Goal: Transaction & Acquisition: Purchase product/service

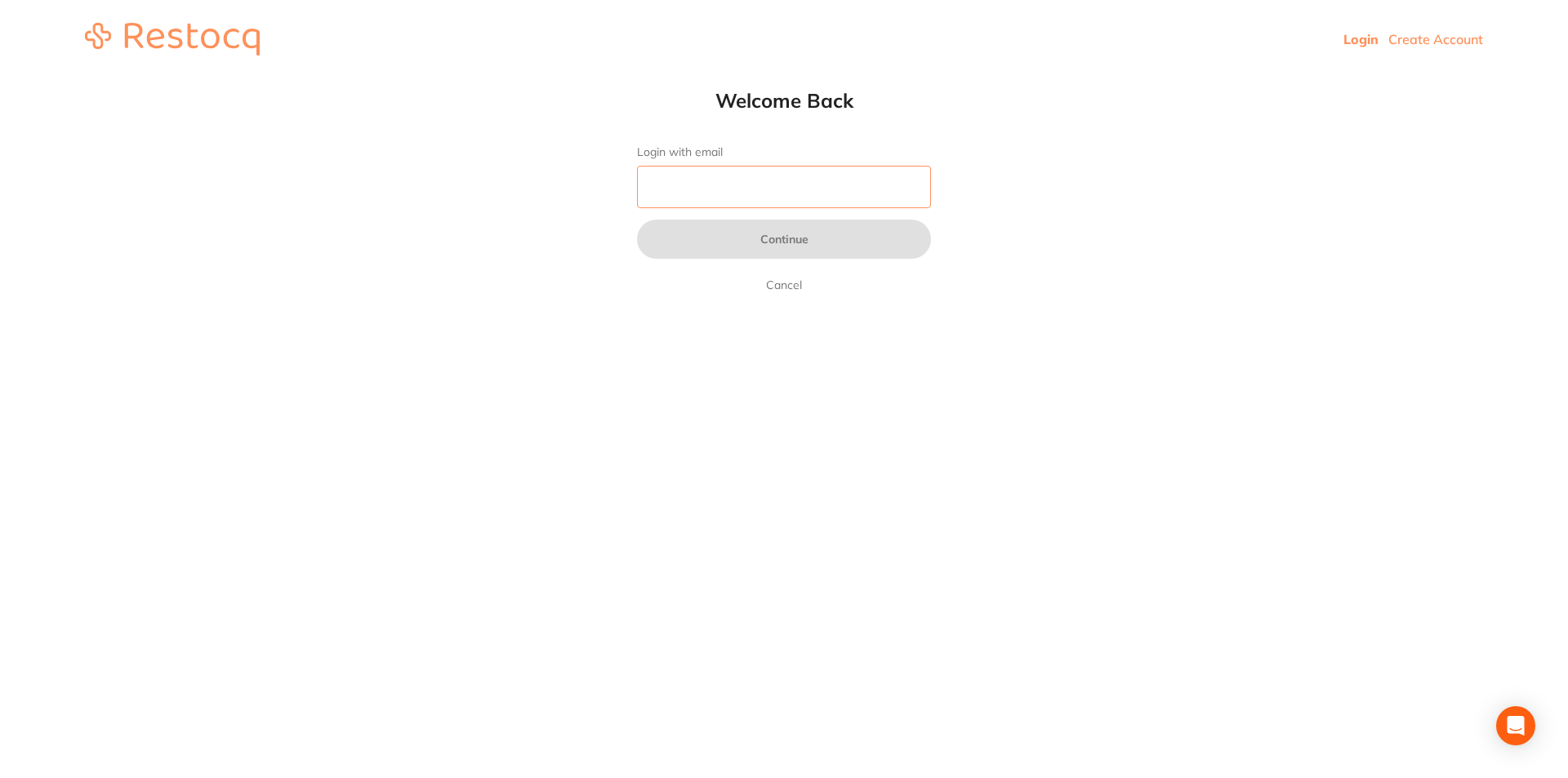
click at [741, 203] on input "Login with email" at bounding box center [784, 187] width 294 height 43
type input "[EMAIL_ADDRESS][DOMAIN_NAME]"
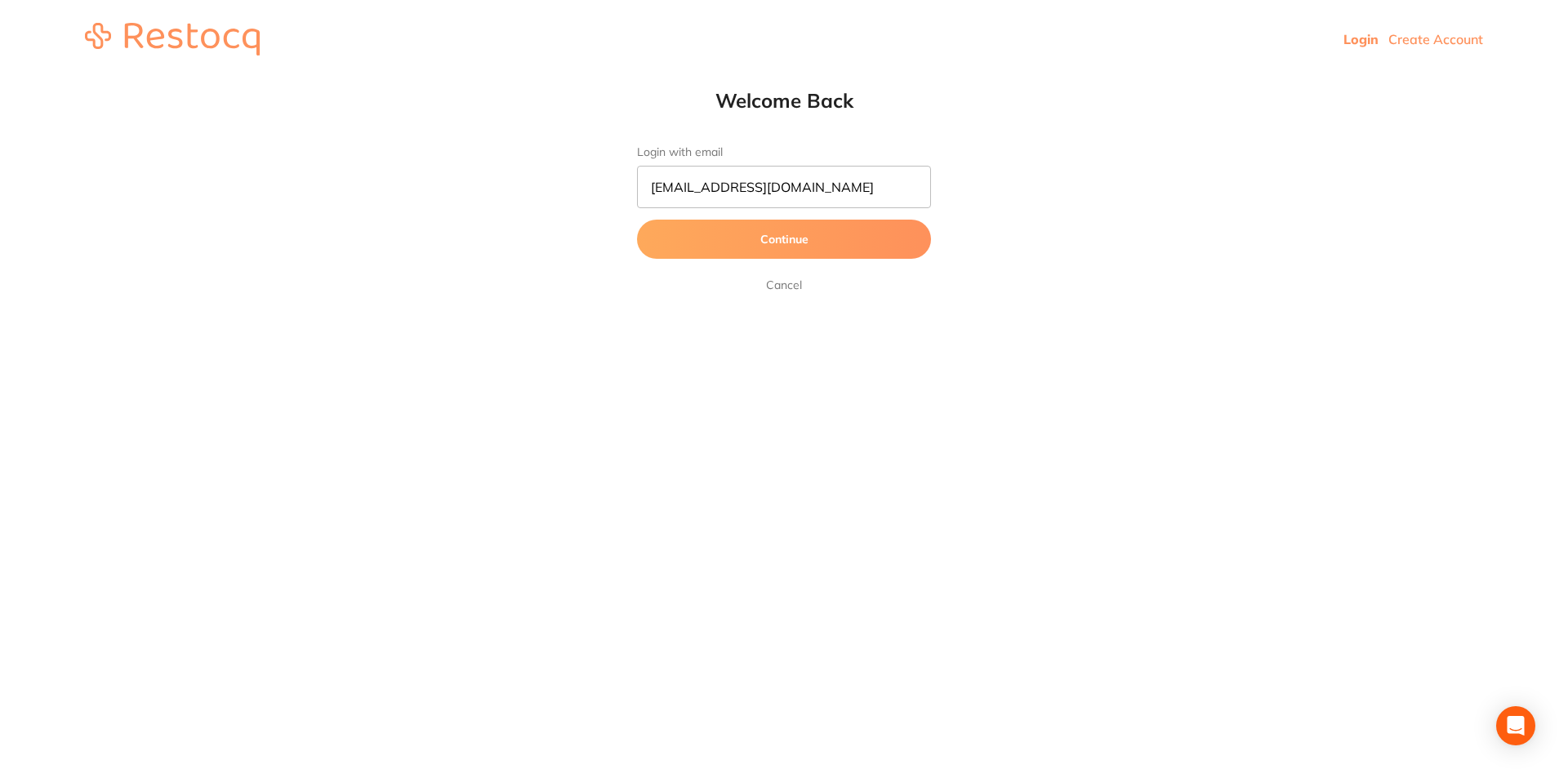
click at [750, 264] on form "Login with email [EMAIL_ADDRESS][DOMAIN_NAME] Continue Cancel" at bounding box center [784, 220] width 294 height 150
click at [749, 239] on button "Continue" at bounding box center [784, 238] width 294 height 39
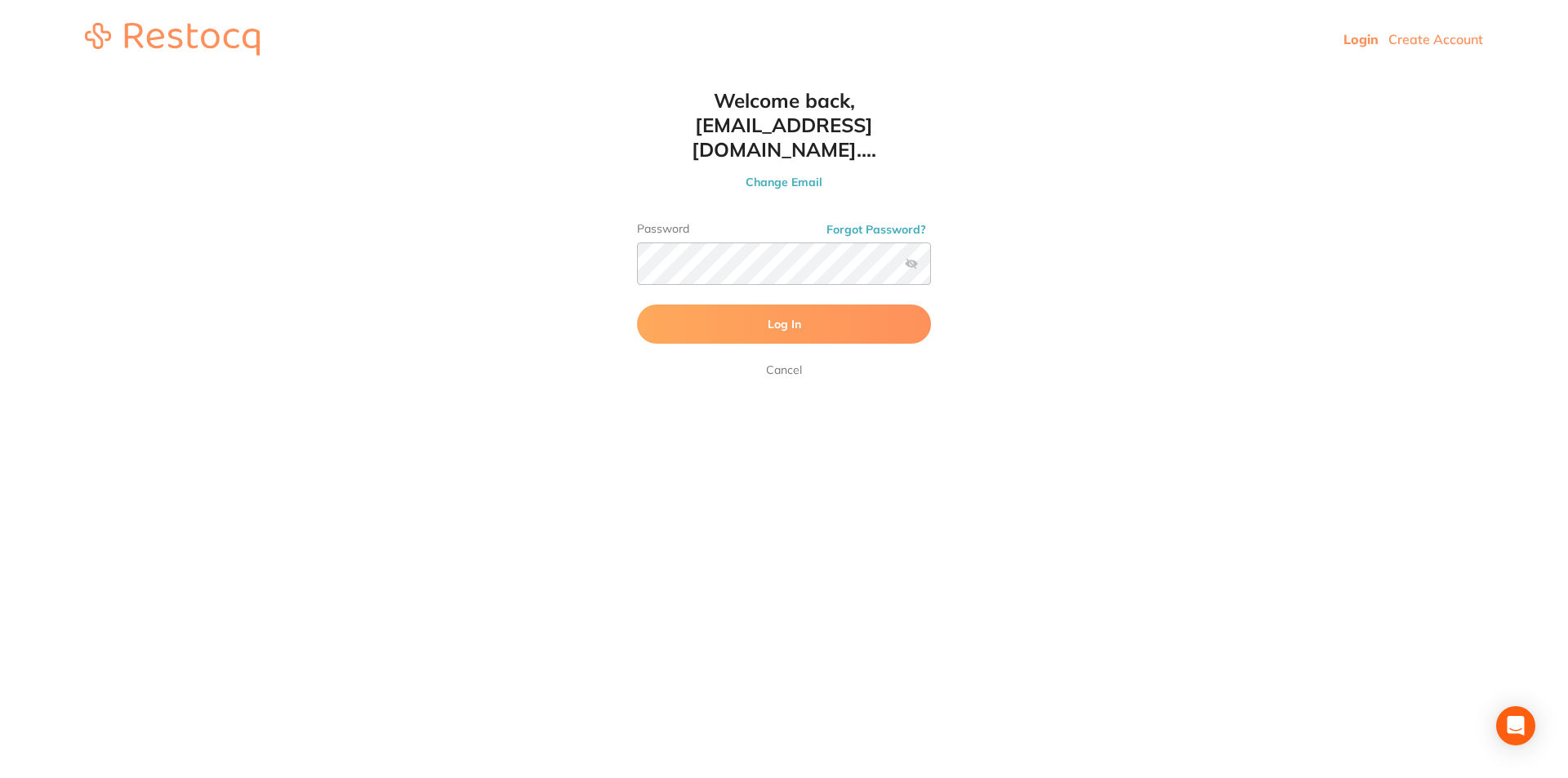
click at [719, 313] on button "Log In" at bounding box center [784, 323] width 294 height 39
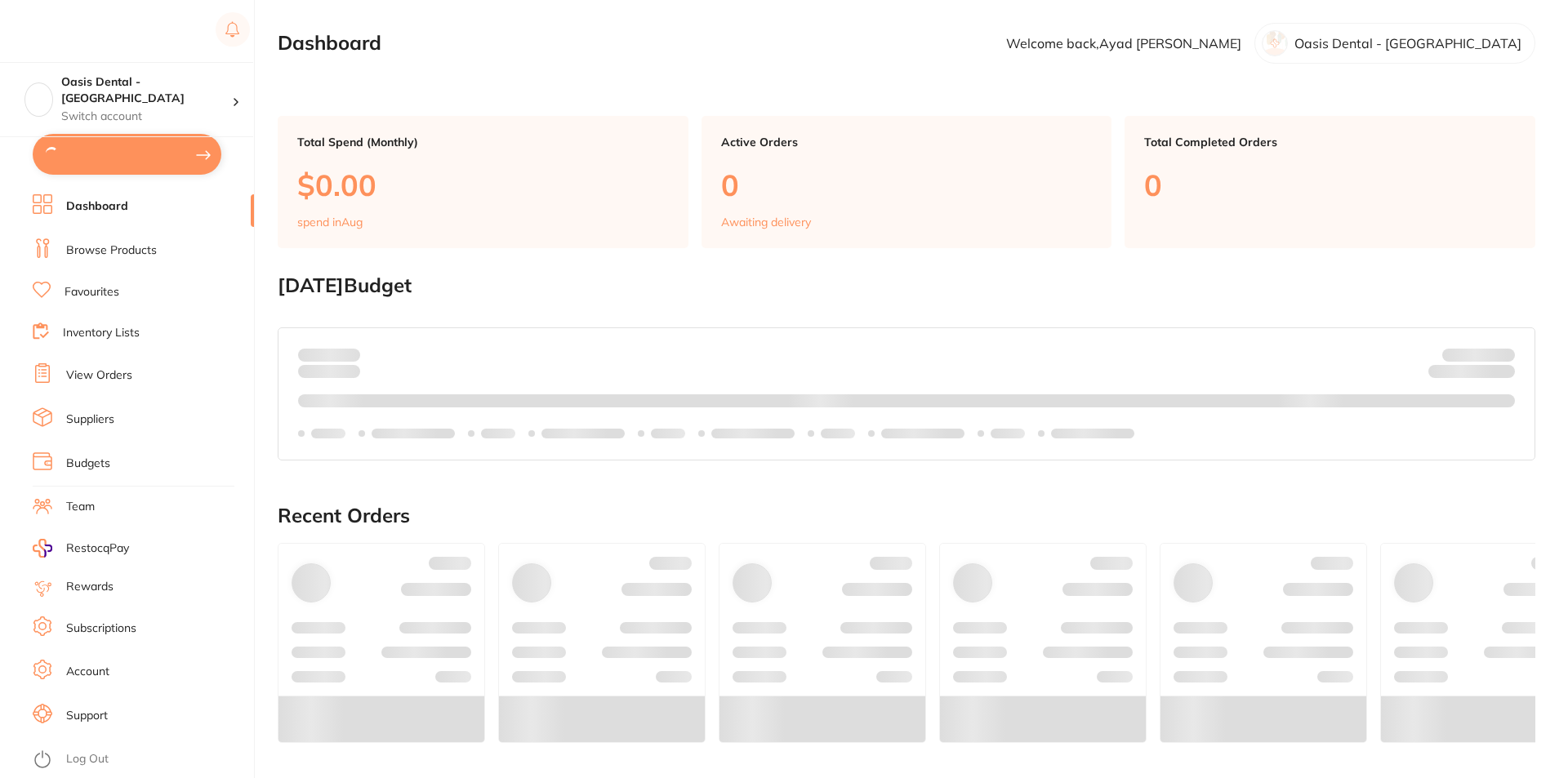
checkbox input "true"
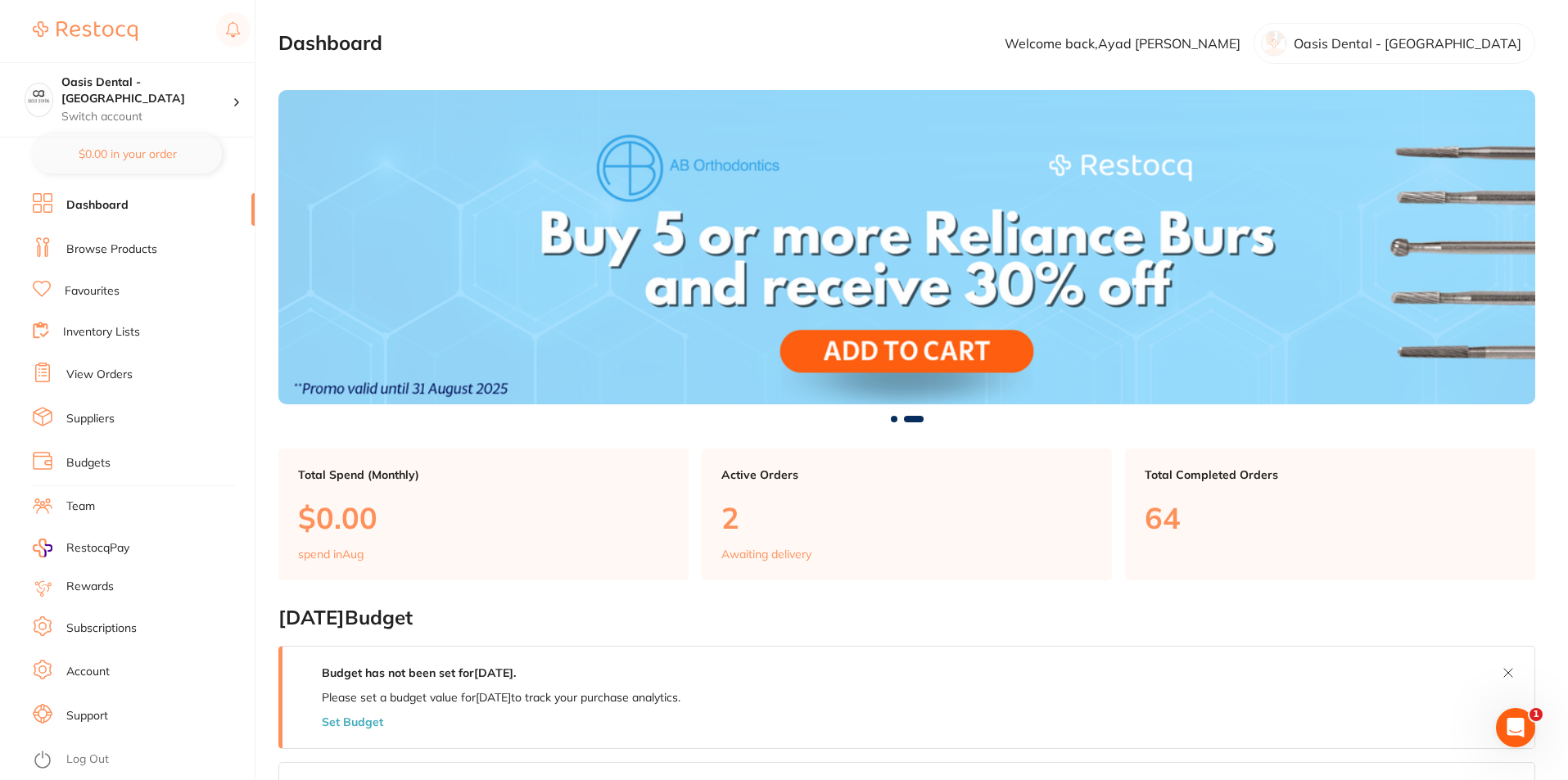
click at [171, 246] on li "Browse Products" at bounding box center [144, 249] width 222 height 25
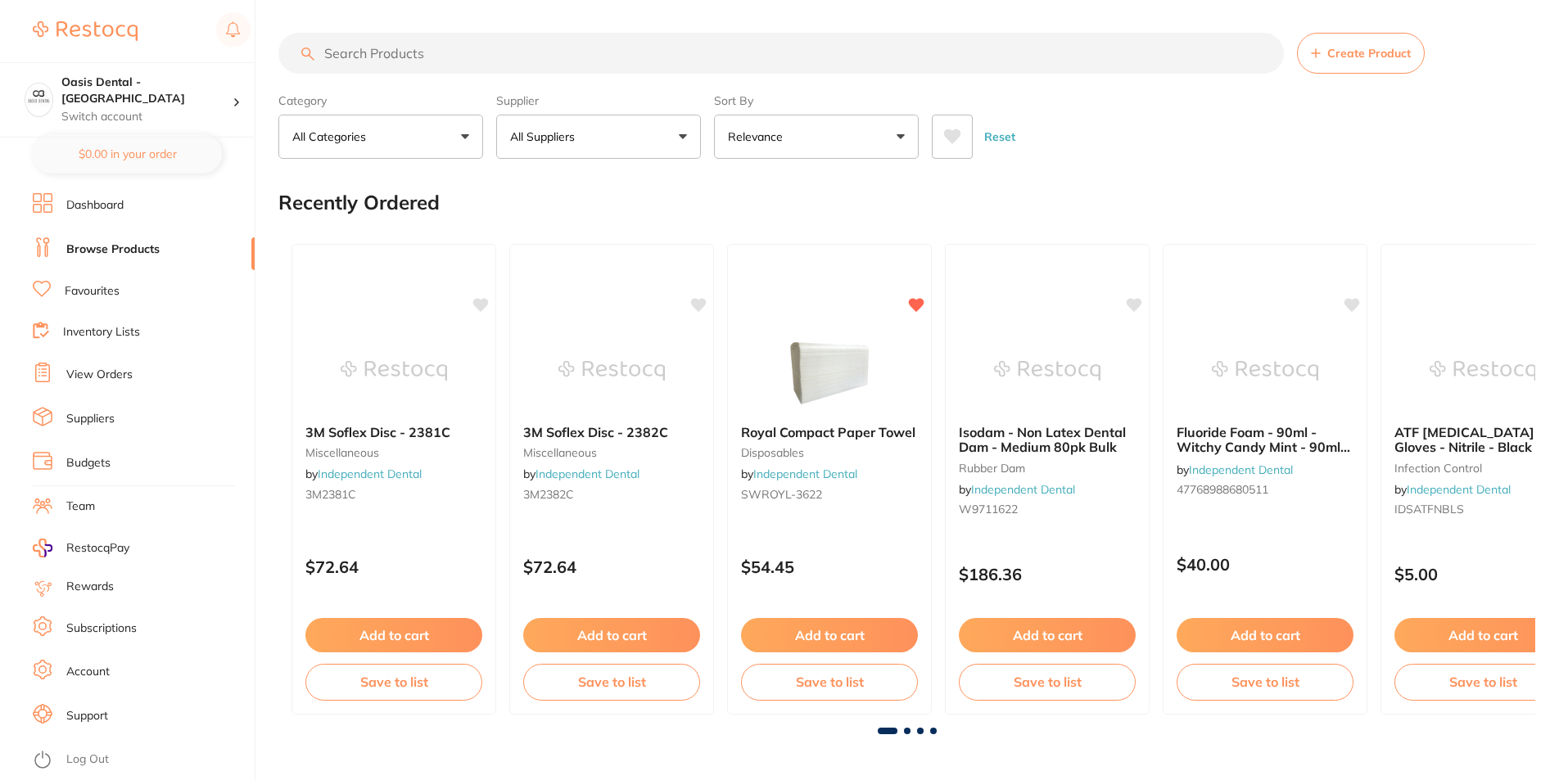
click at [400, 60] on input "search" at bounding box center [781, 53] width 1006 height 41
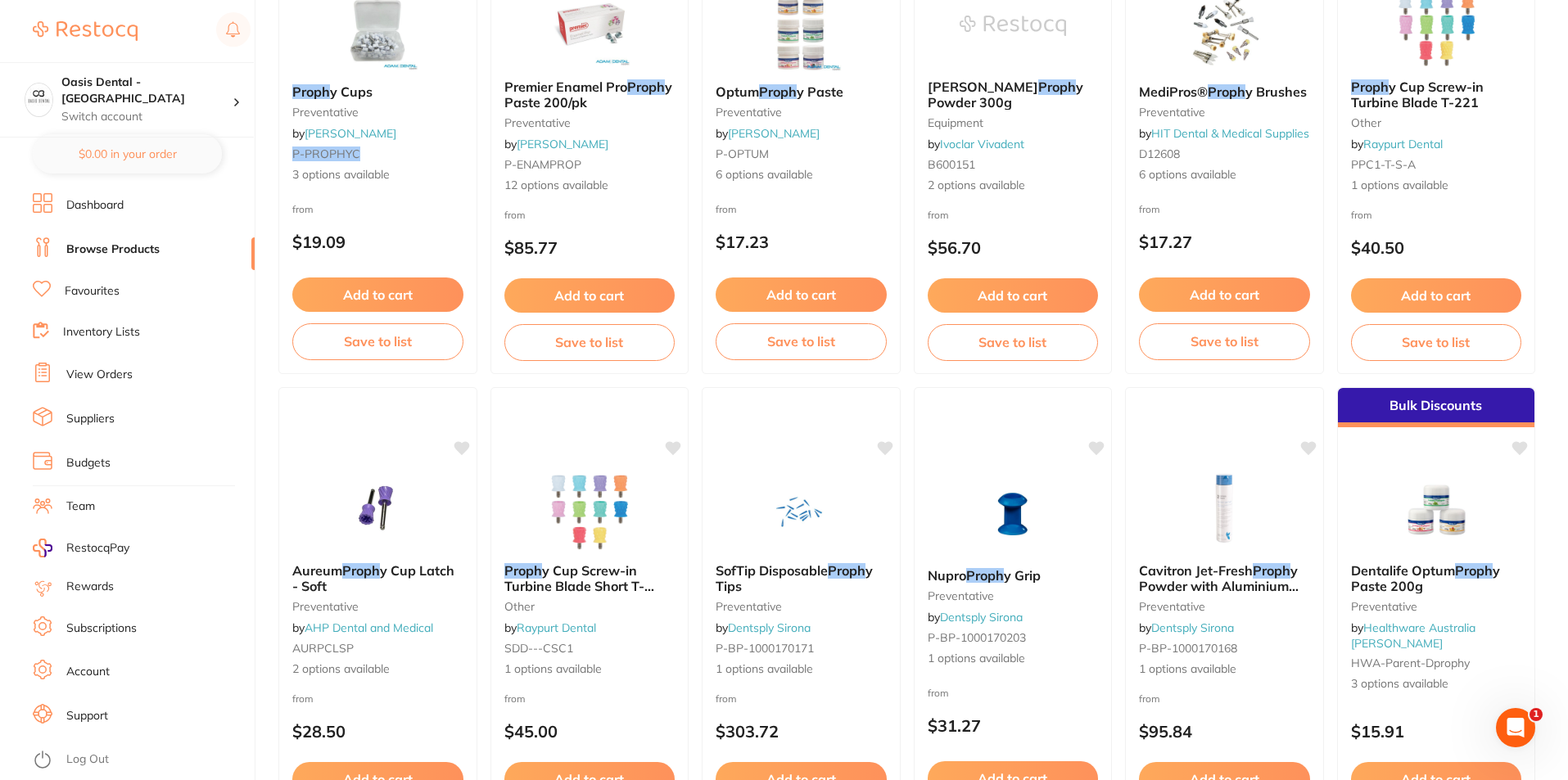
scroll to position [164, 0]
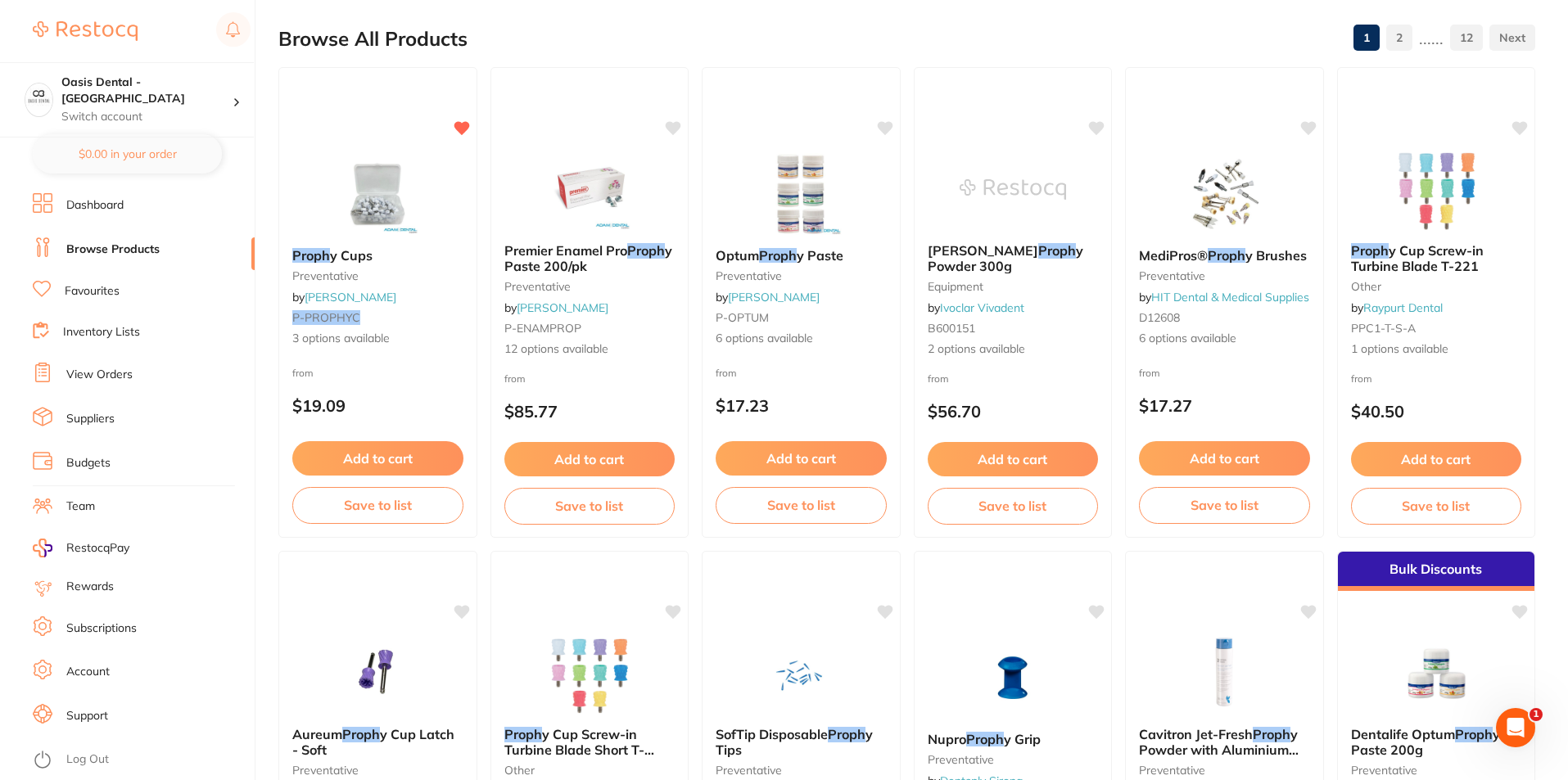
type input "proph"
click at [379, 136] on div "Proph y Cups preventative by [PERSON_NAME] P-PROPHYC 3 options available from $…" at bounding box center [378, 303] width 201 height 476
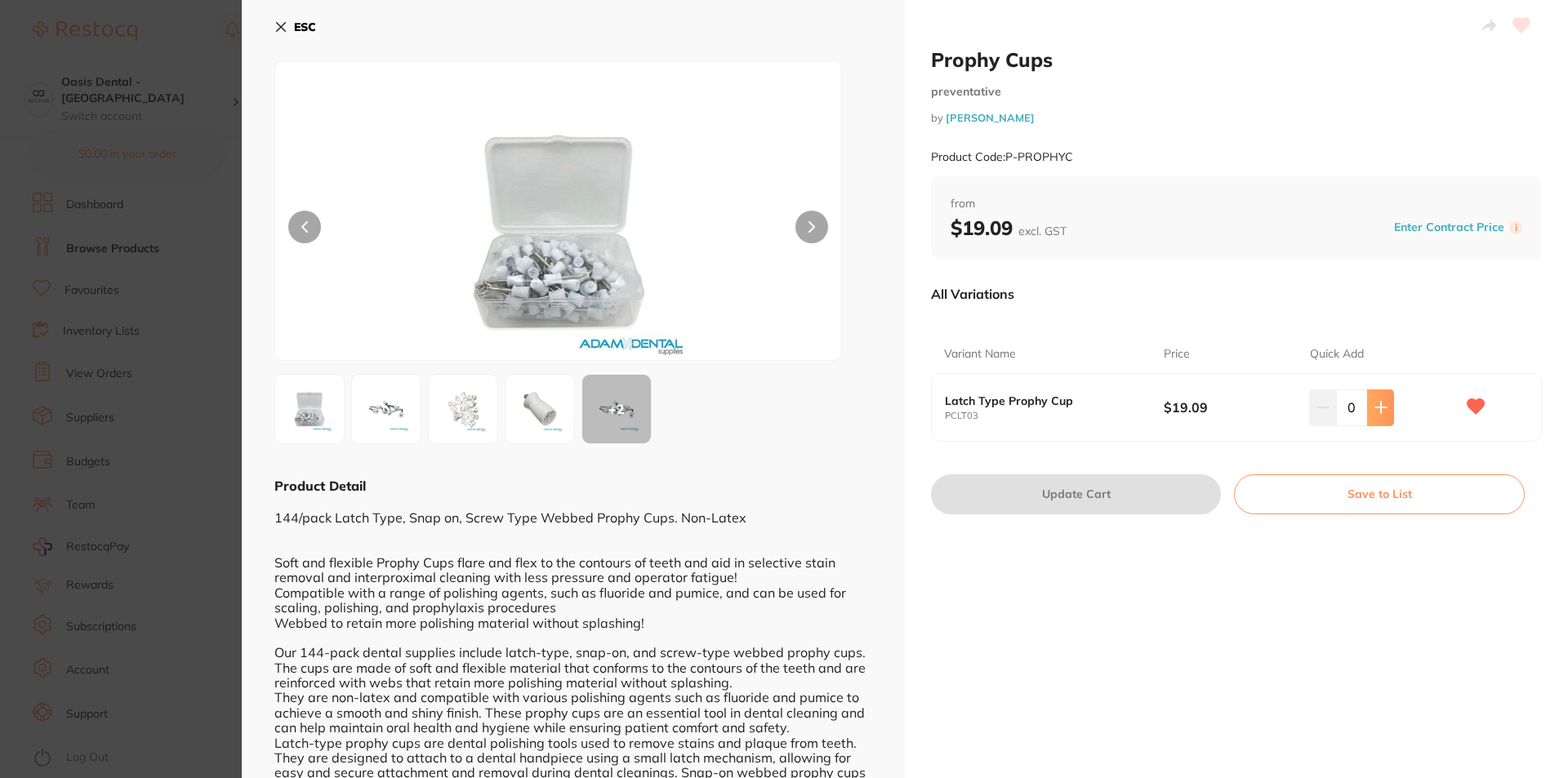
click at [1374, 413] on icon at bounding box center [1380, 407] width 13 height 13
type input "2"
click at [1113, 500] on button "Update Cart" at bounding box center [1076, 494] width 290 height 39
checkbox input "false"
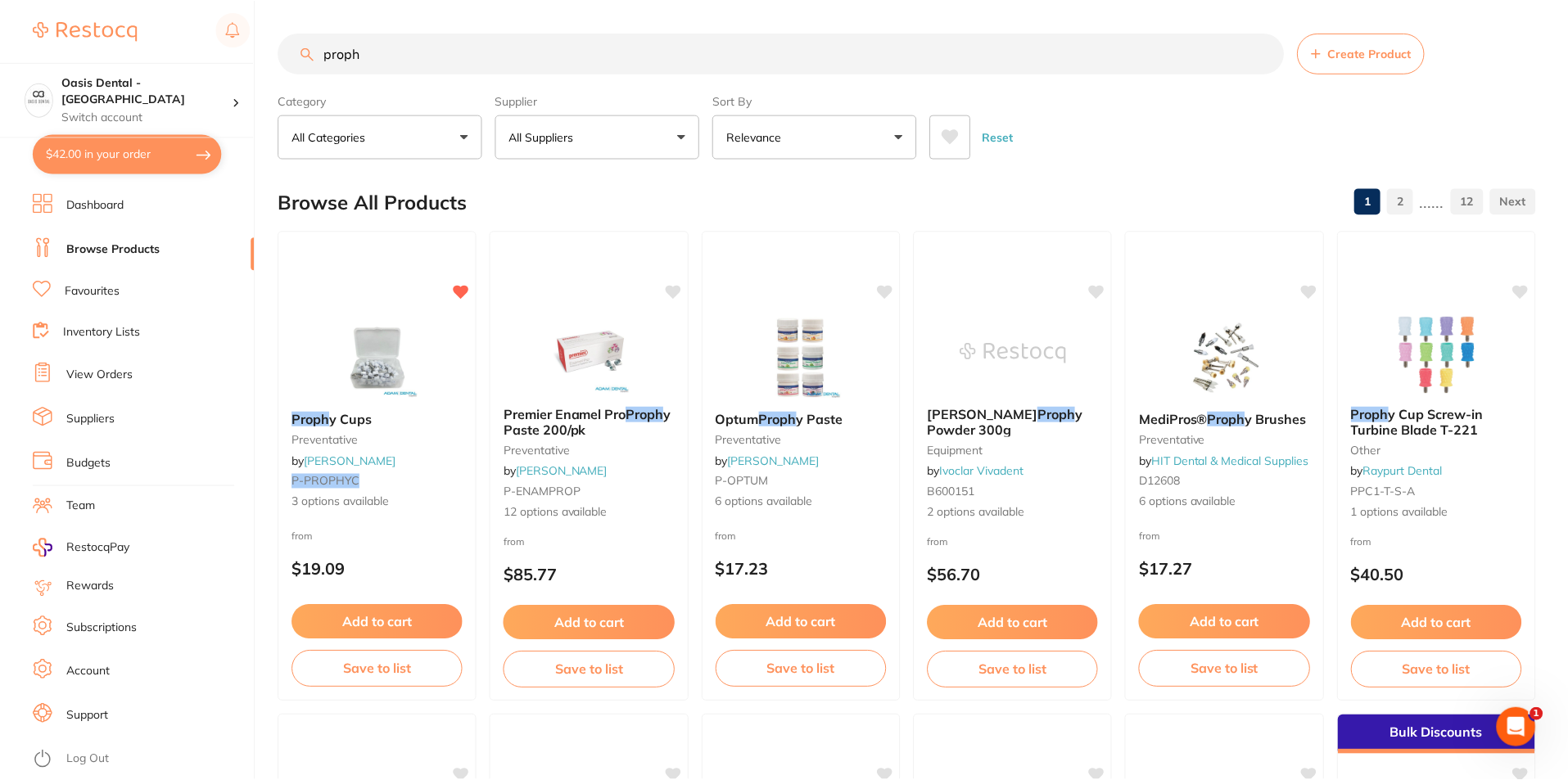
scroll to position [164, 0]
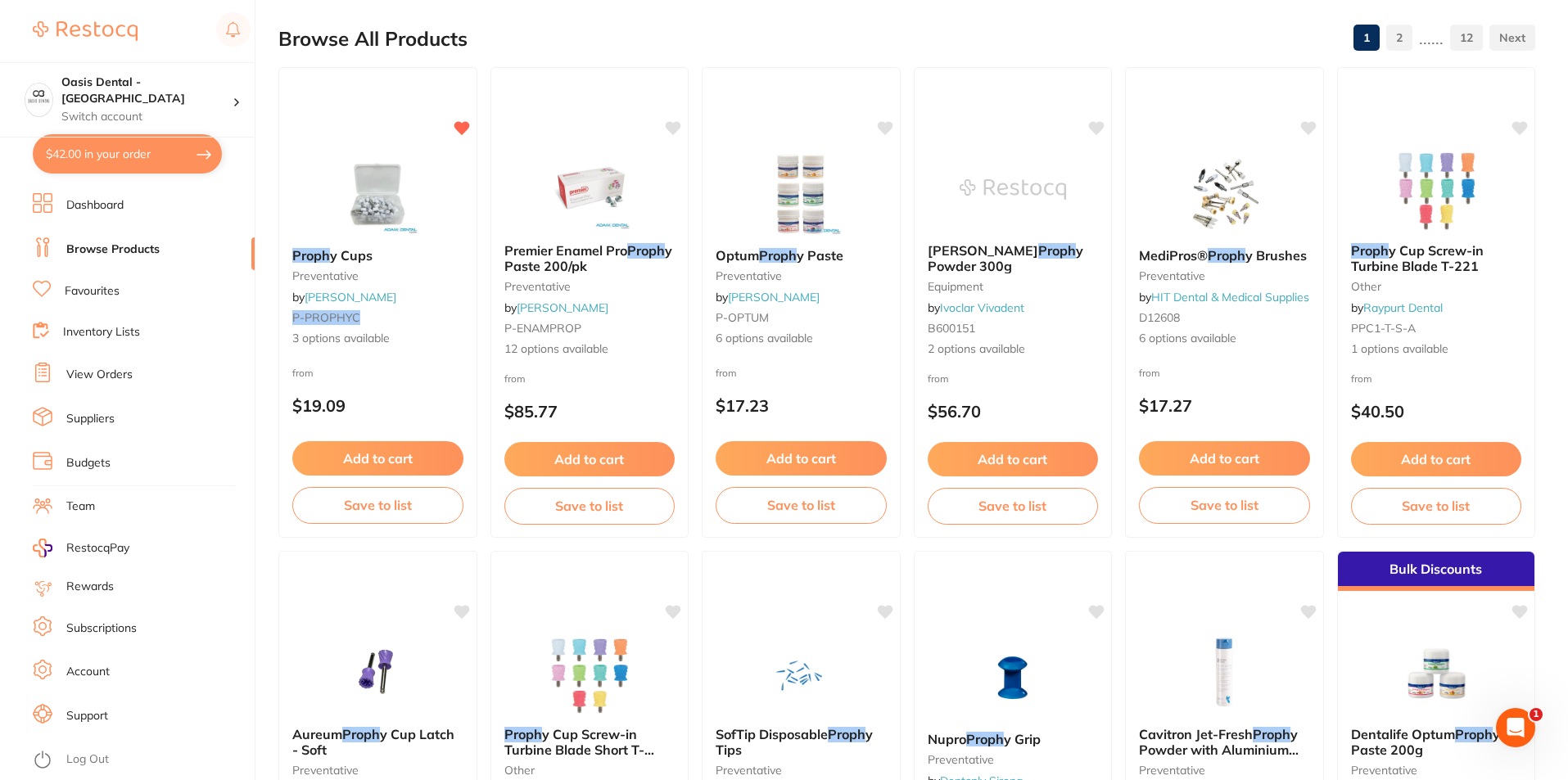
click at [116, 374] on link "View Orders" at bounding box center [99, 375] width 66 height 16
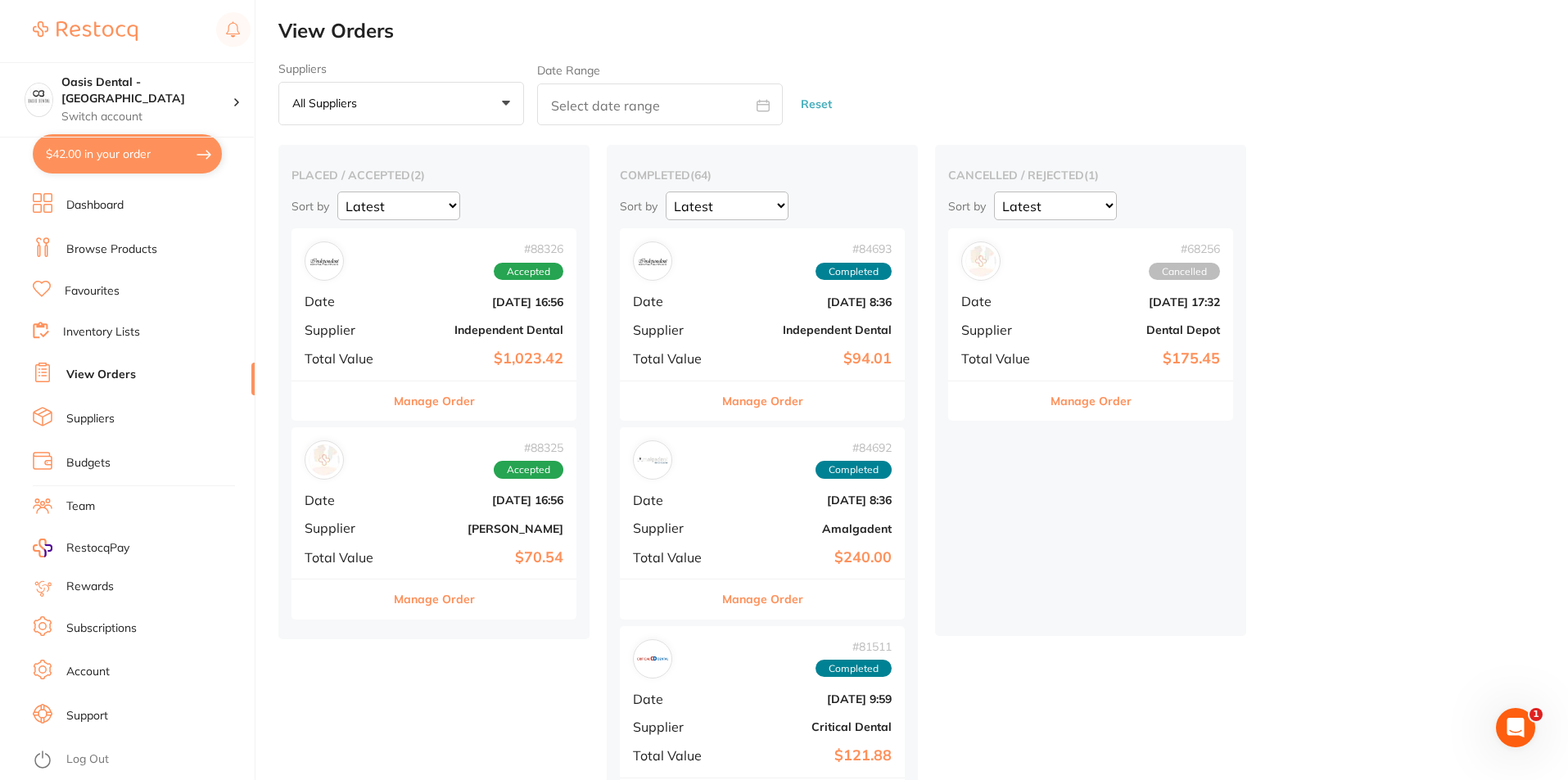
click at [1088, 200] on select "Latest Notification" at bounding box center [1055, 206] width 123 height 29
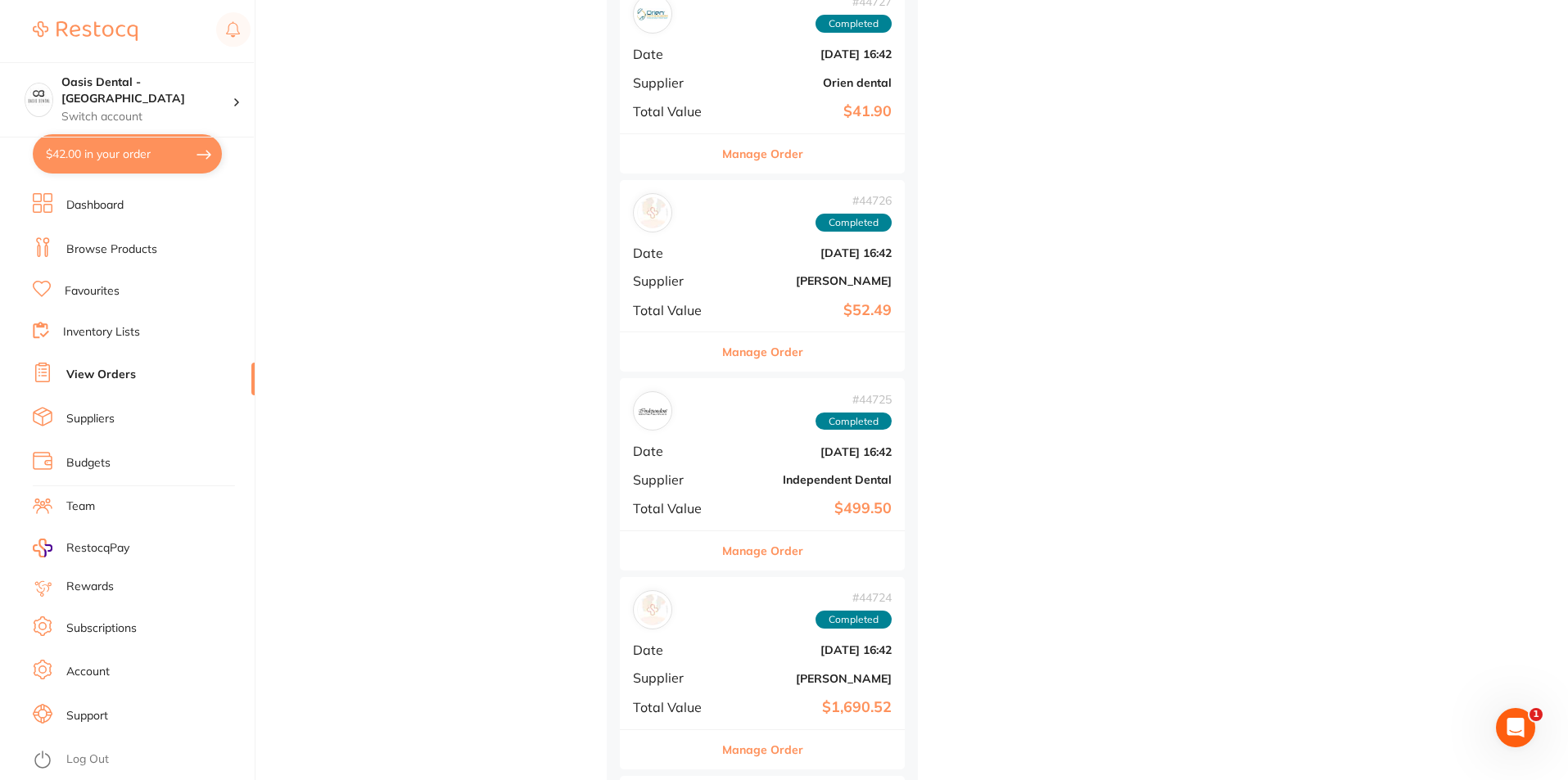
scroll to position [12178, 0]
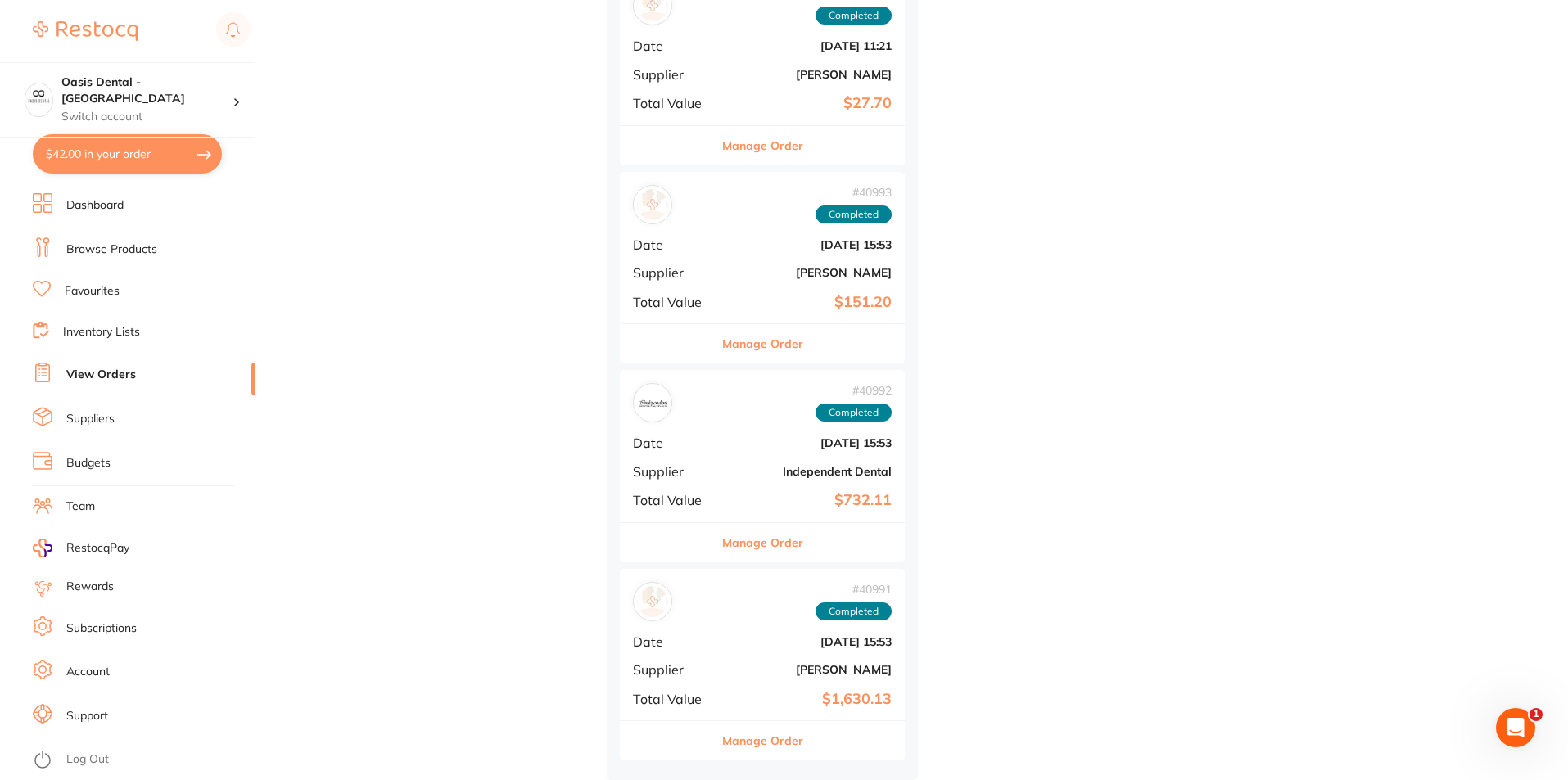
click at [93, 235] on ul "Dashboard Browse Products Favourites Inventory Lists View Orders Suppliers Budg…" at bounding box center [144, 486] width 222 height 587
click at [98, 252] on link "Browse Products" at bounding box center [111, 250] width 91 height 16
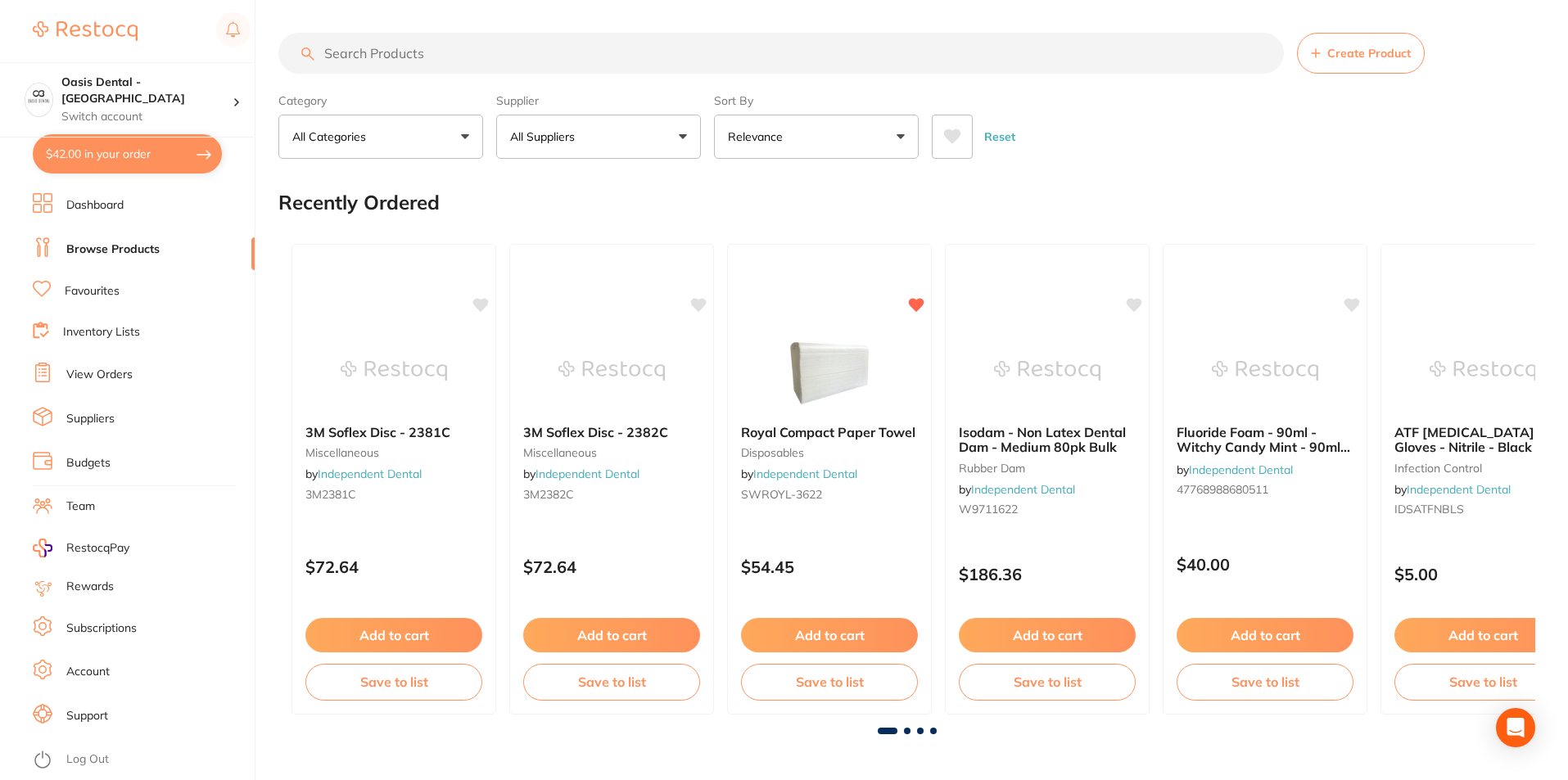
click at [411, 51] on input "search" at bounding box center [781, 53] width 1006 height 41
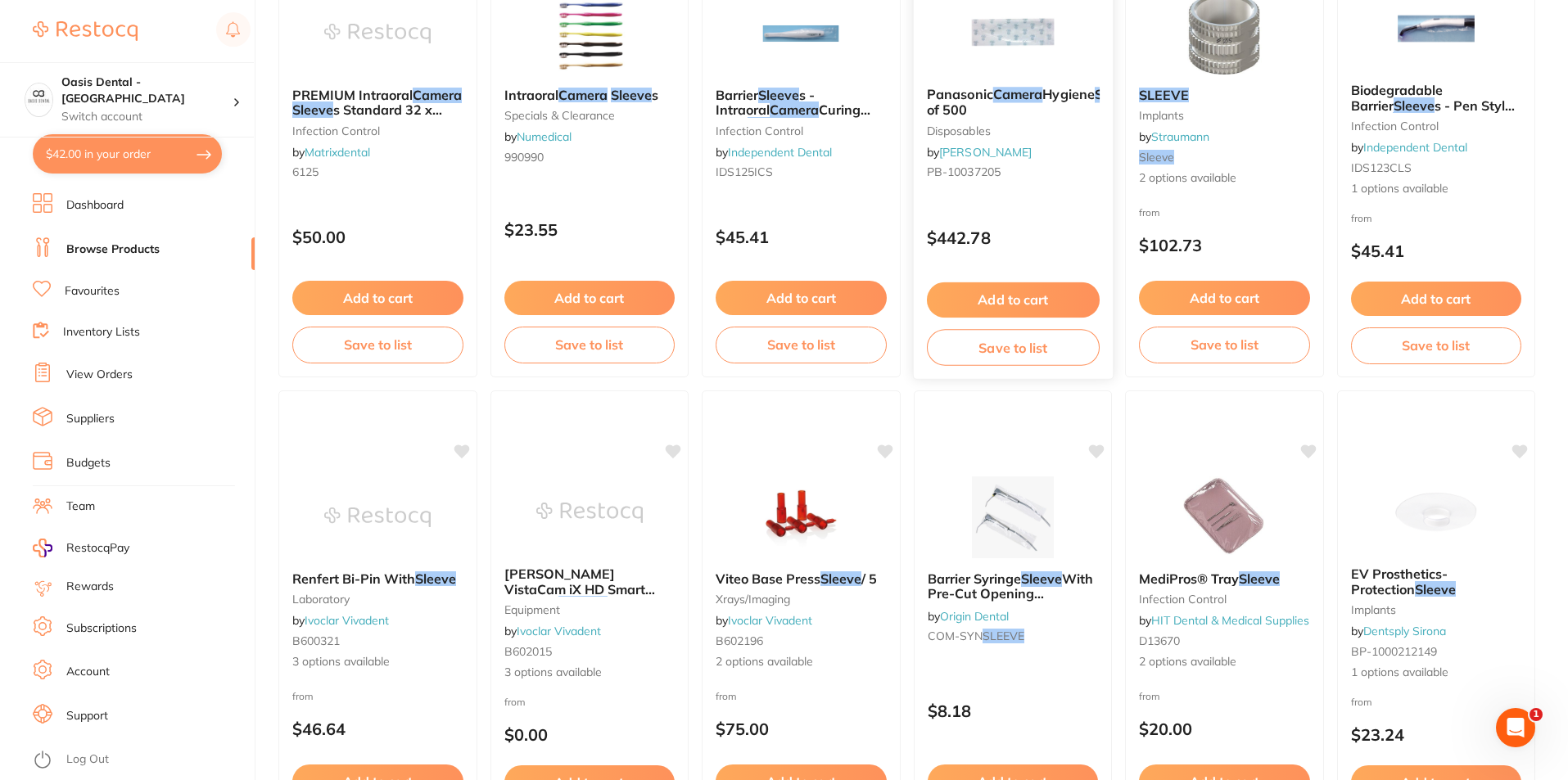
scroll to position [1228, 0]
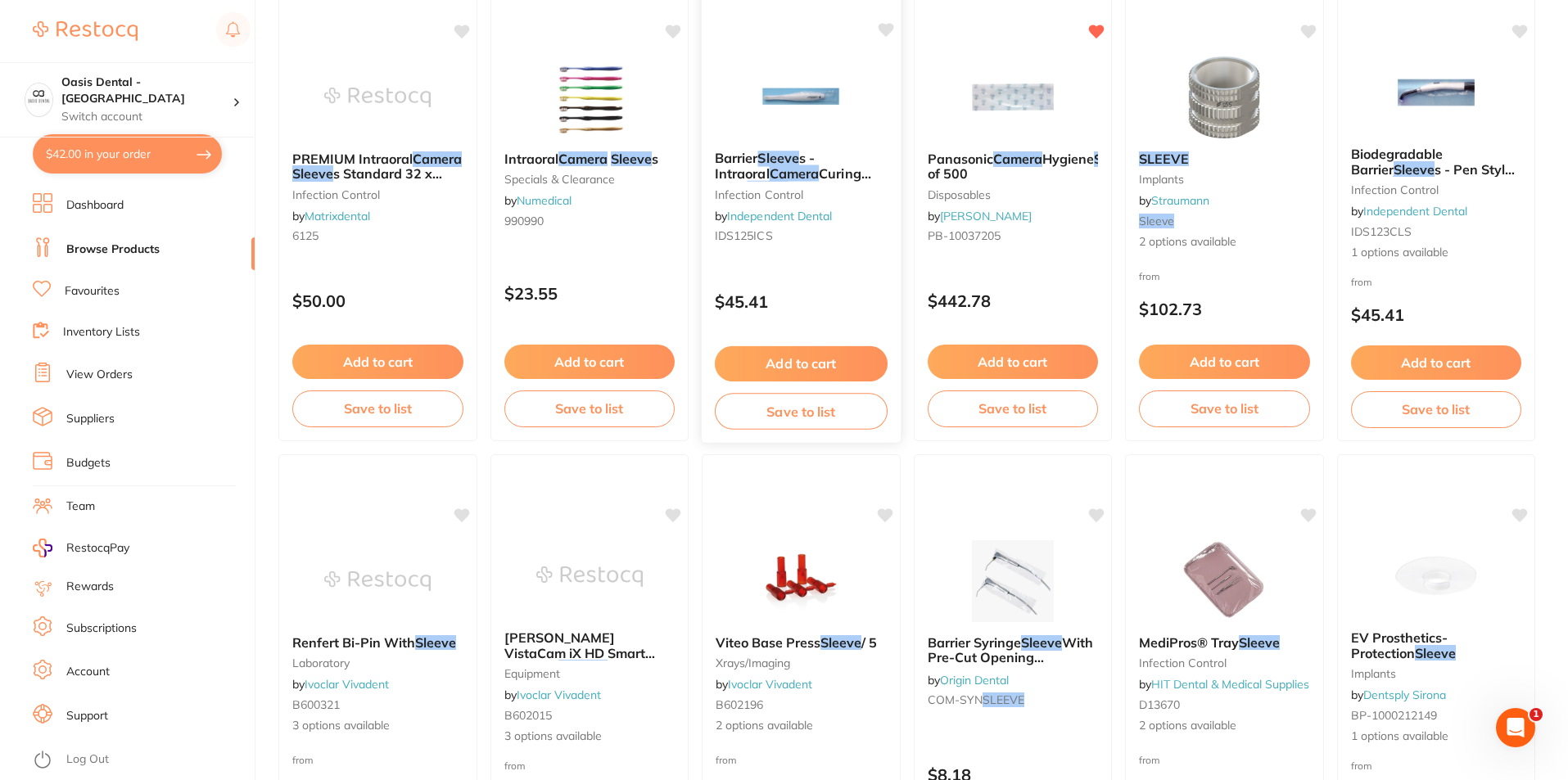
type input "camera sleeve"
click at [789, 133] on img at bounding box center [801, 96] width 107 height 83
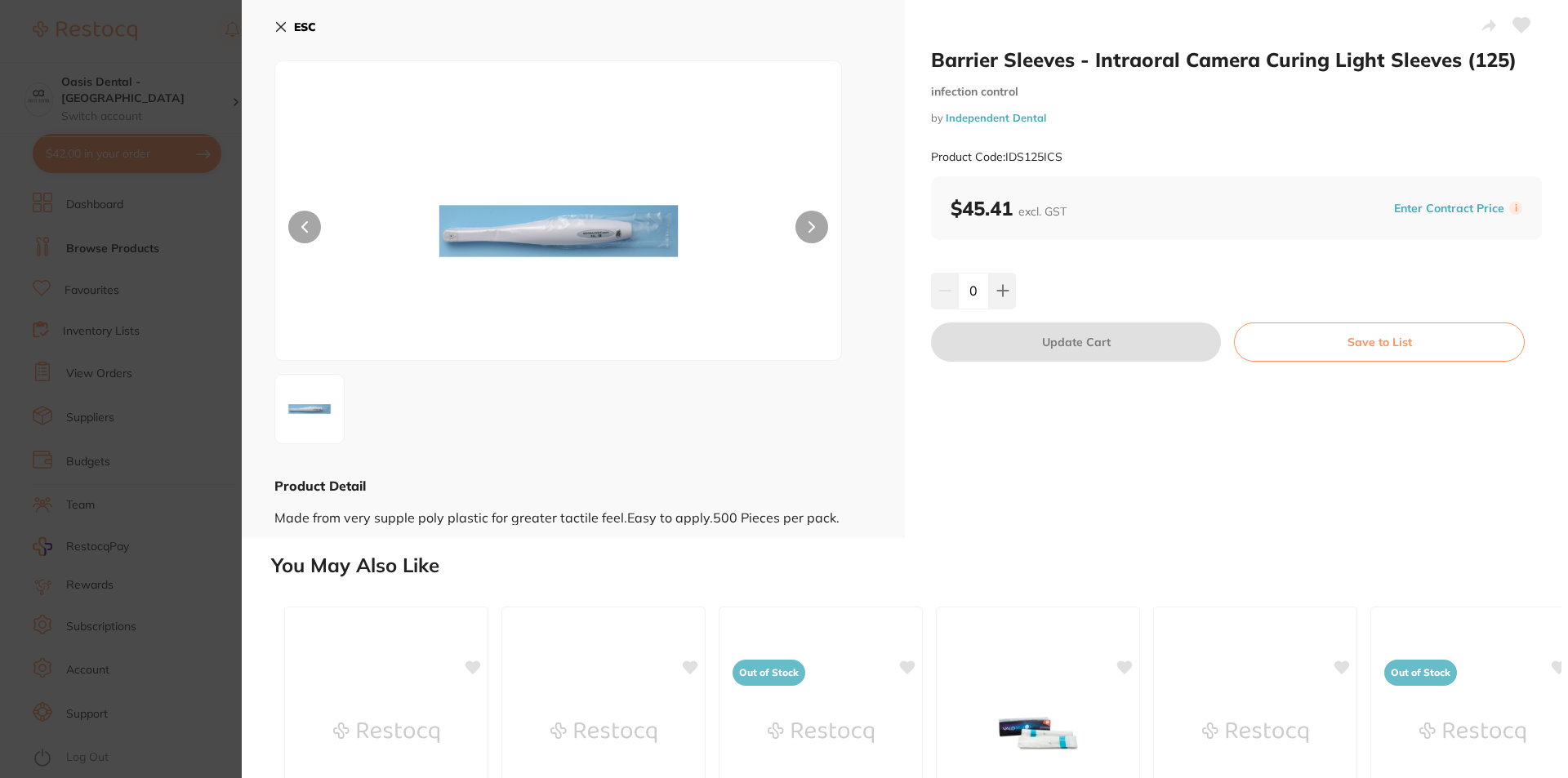
click at [127, 279] on section "Barrier Sleeves - Intraoral Camera Curing Light Sleeves (125) infection control…" at bounding box center [784, 389] width 1568 height 778
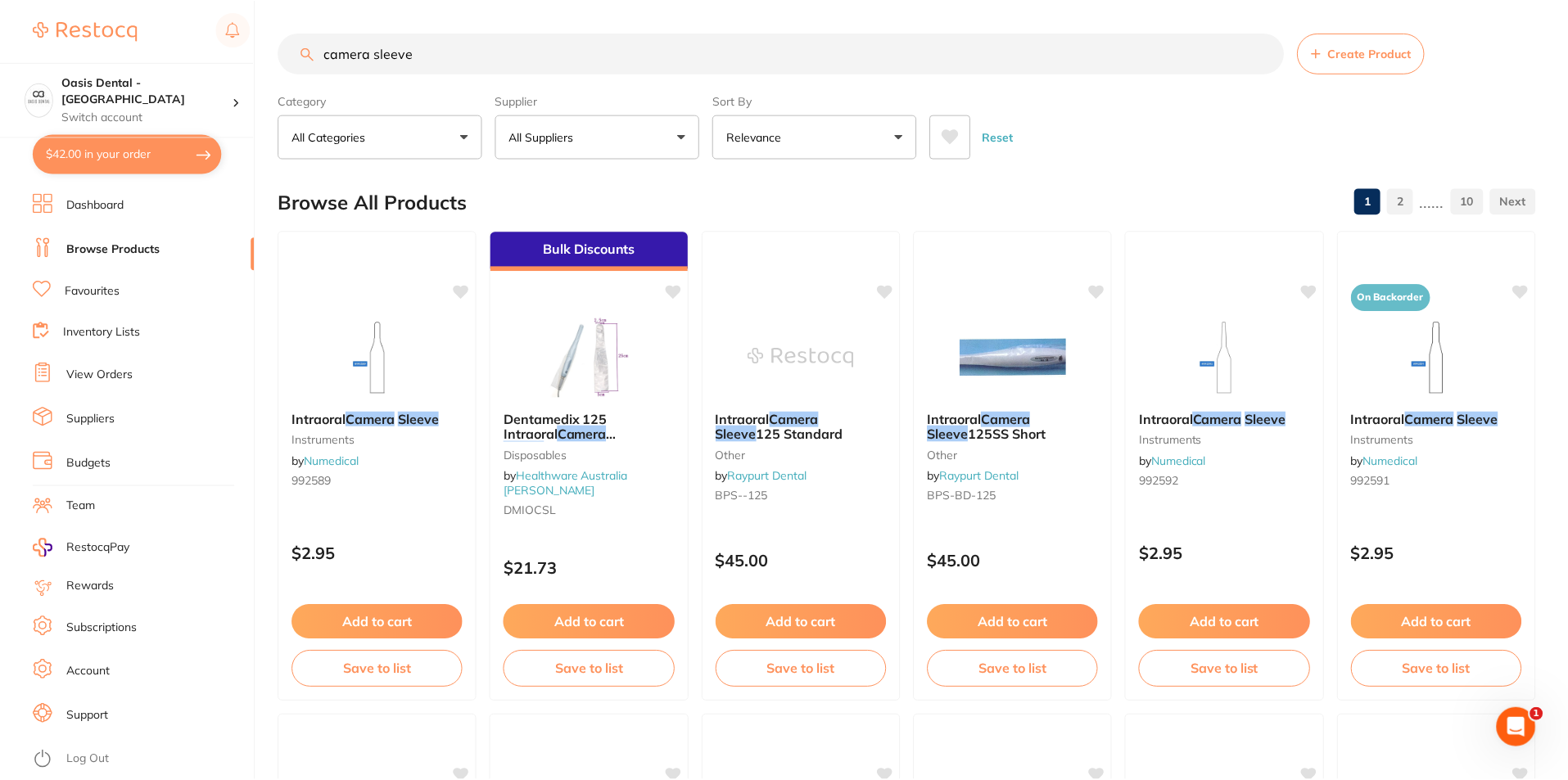
scroll to position [1228, 0]
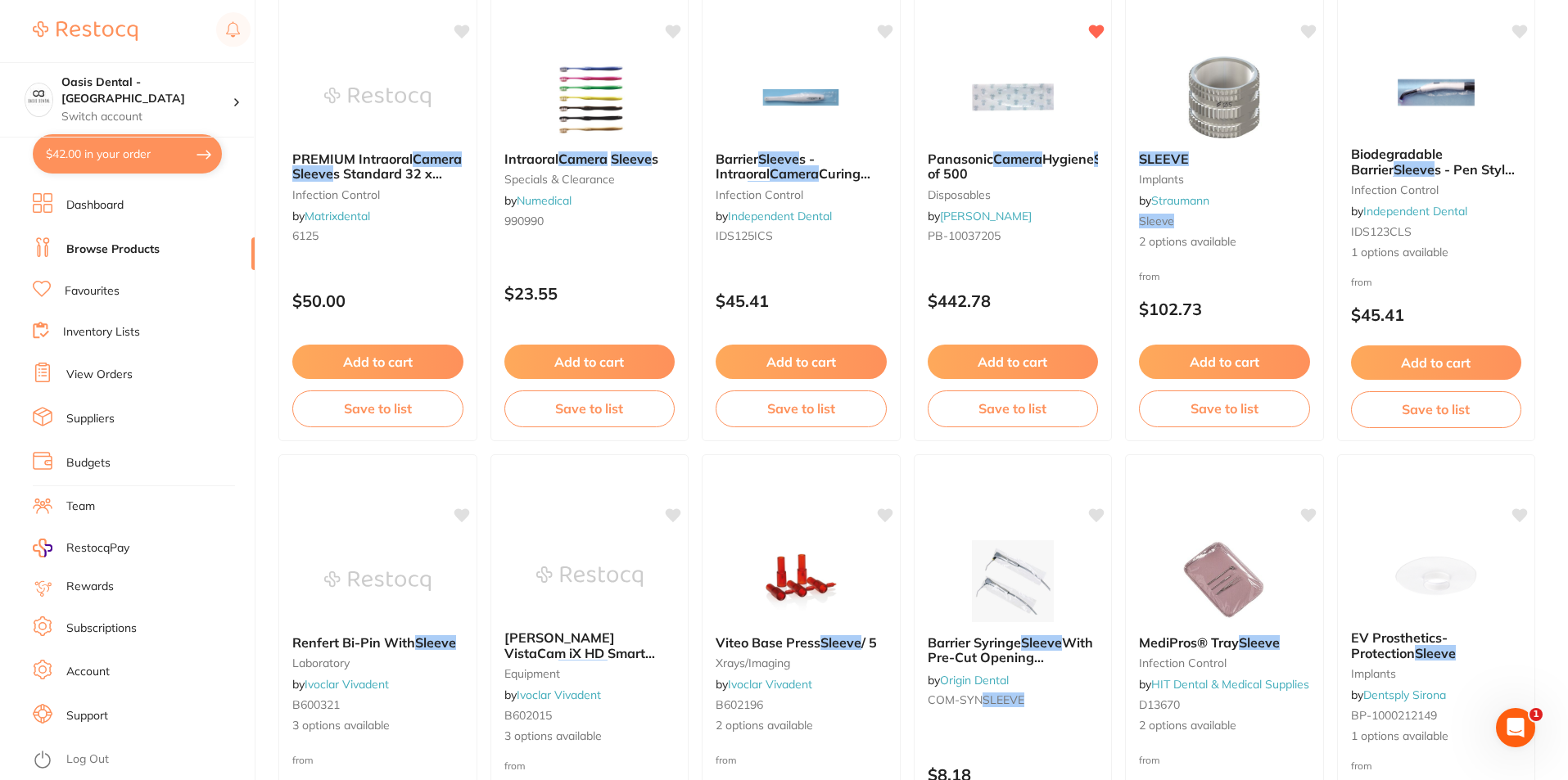
click at [123, 299] on li "Favourites" at bounding box center [144, 291] width 222 height 21
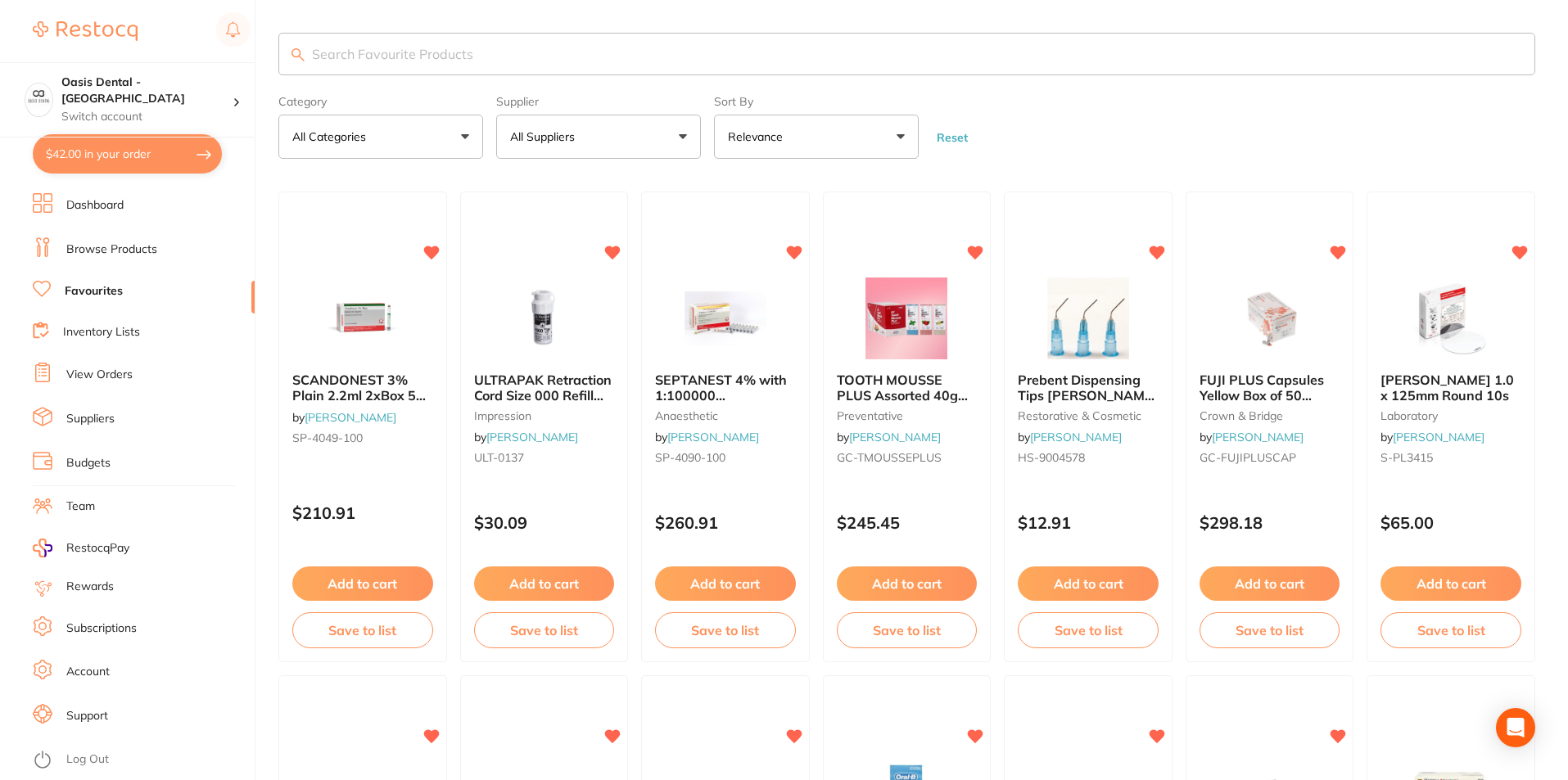
click at [462, 47] on input "search" at bounding box center [906, 54] width 1257 height 43
type input "c"
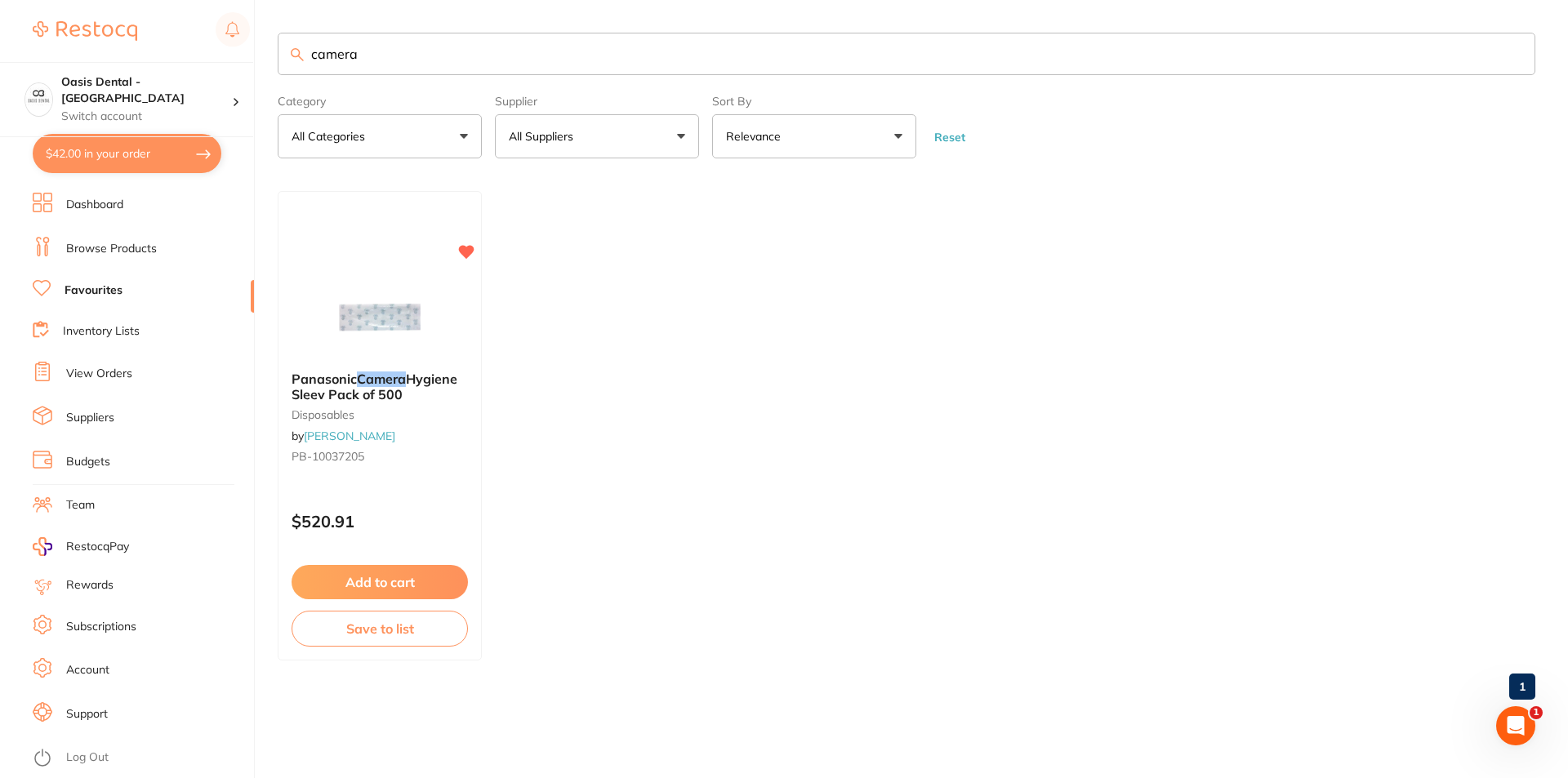
drag, startPoint x: 423, startPoint y: 45, endPoint x: 183, endPoint y: 7, distance: 243.0
click at [252, 38] on div "$42.00 Oasis Dental - West End Switch account Oasis Dental - [GEOGRAPHIC_DATA] …" at bounding box center [784, 389] width 1568 height 778
type input "sleeve"
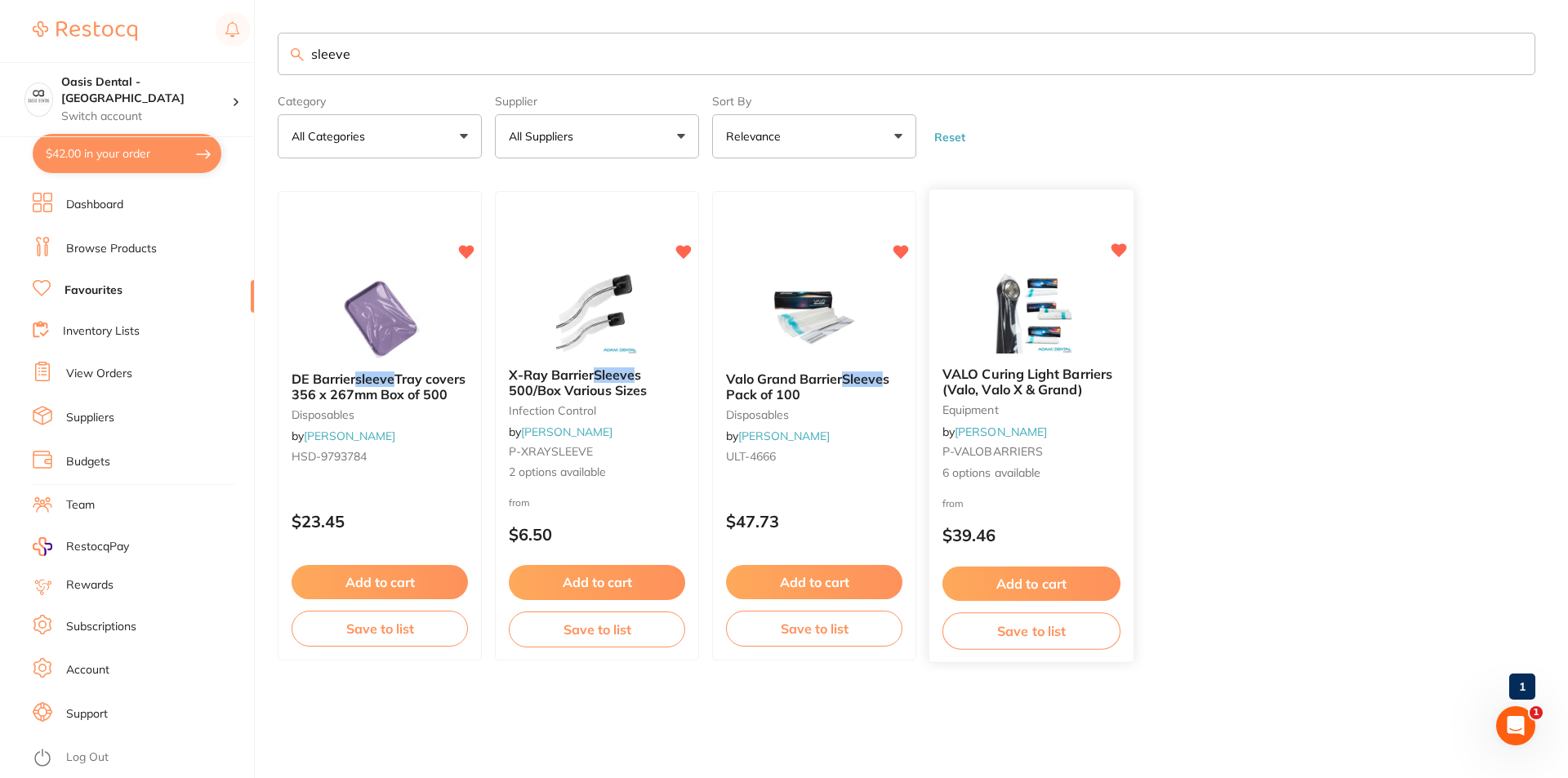
click at [994, 352] on img at bounding box center [1030, 312] width 107 height 83
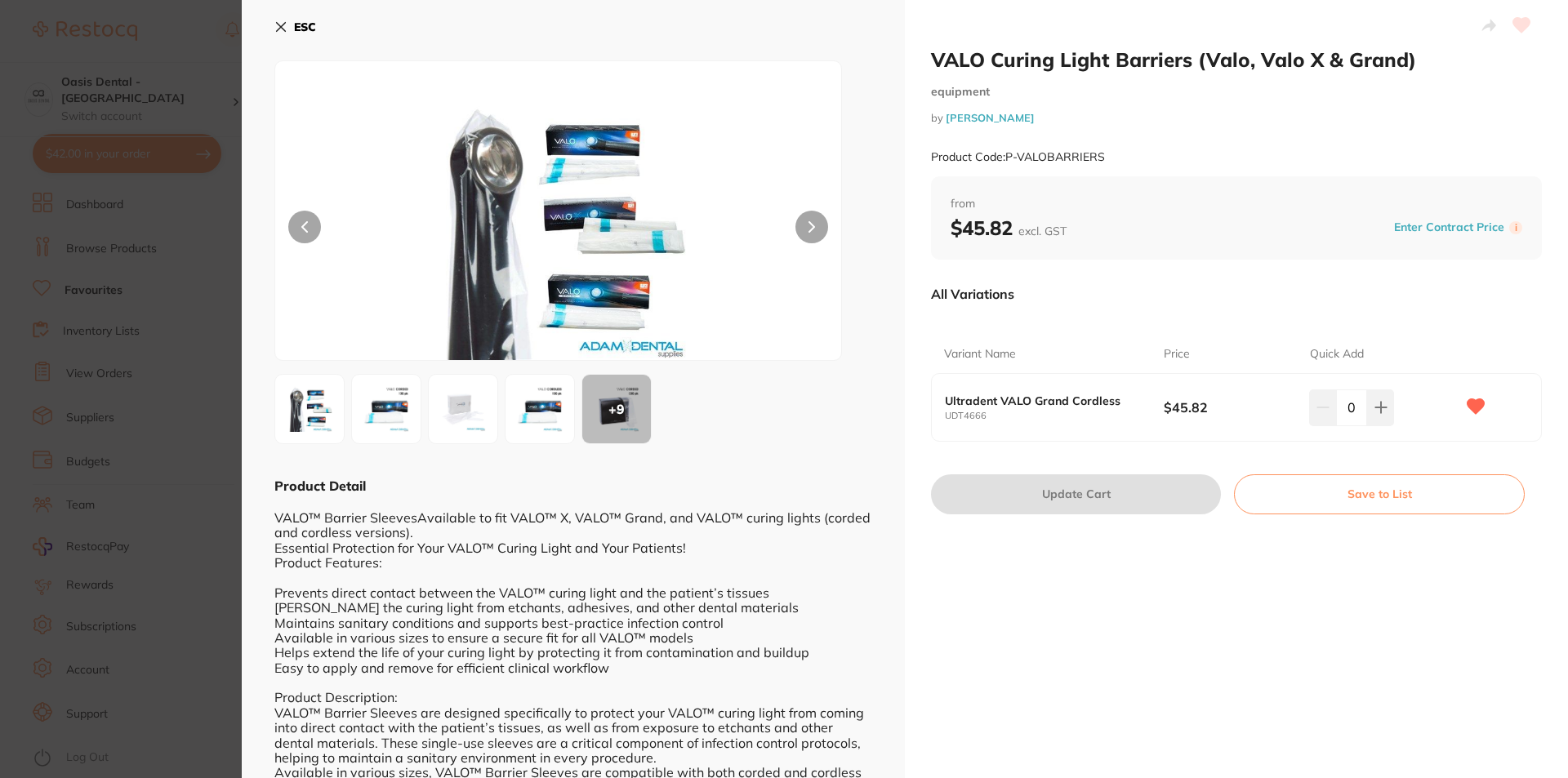
click at [156, 402] on section "VALO Curing Light Barriers (Valo, Valo X & Grand) equipment by [PERSON_NAME] Pr…" at bounding box center [784, 389] width 1568 height 778
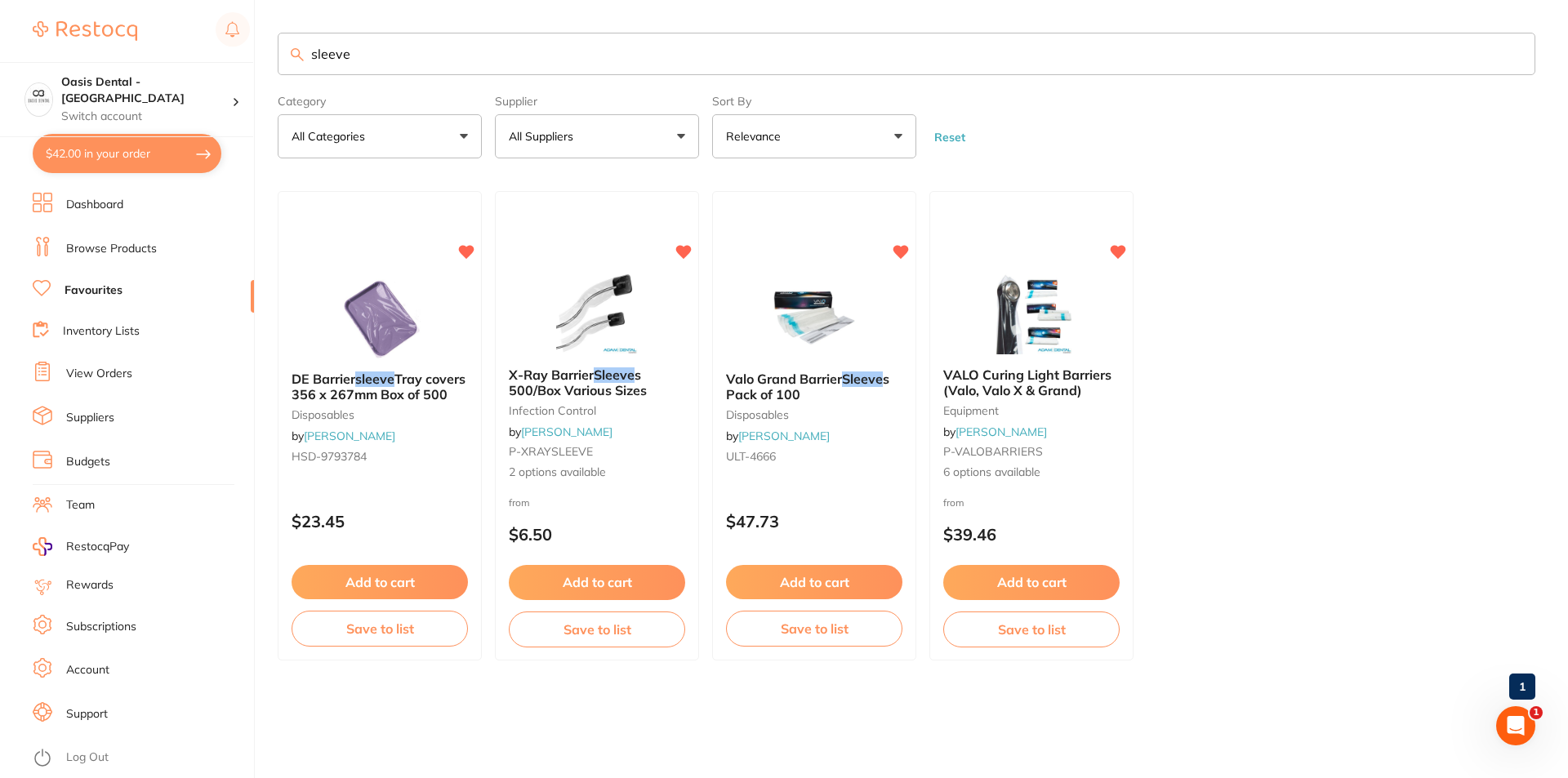
click at [132, 251] on link "Browse Products" at bounding box center [111, 249] width 91 height 16
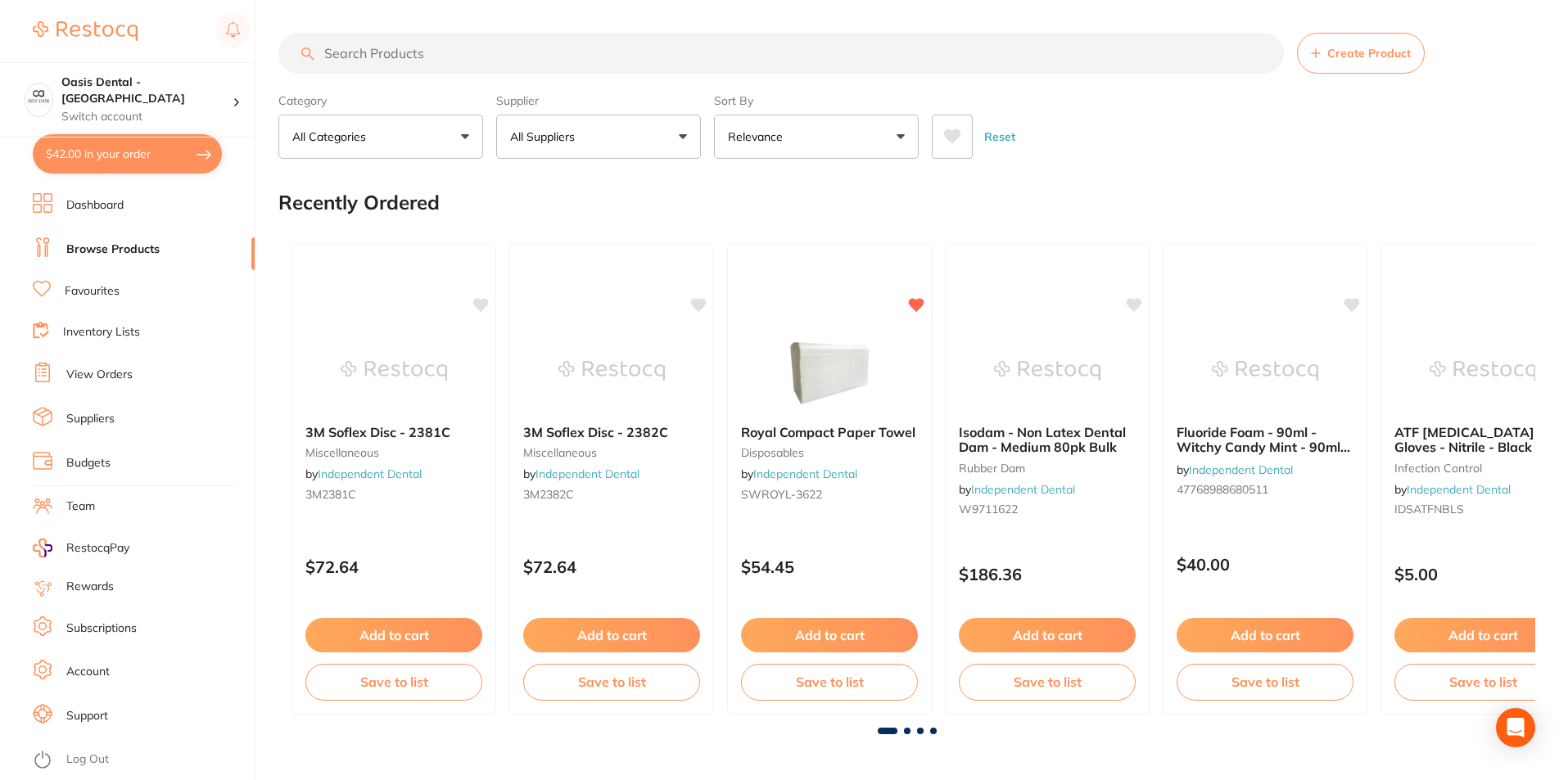
click at [373, 45] on input "search" at bounding box center [781, 53] width 1006 height 41
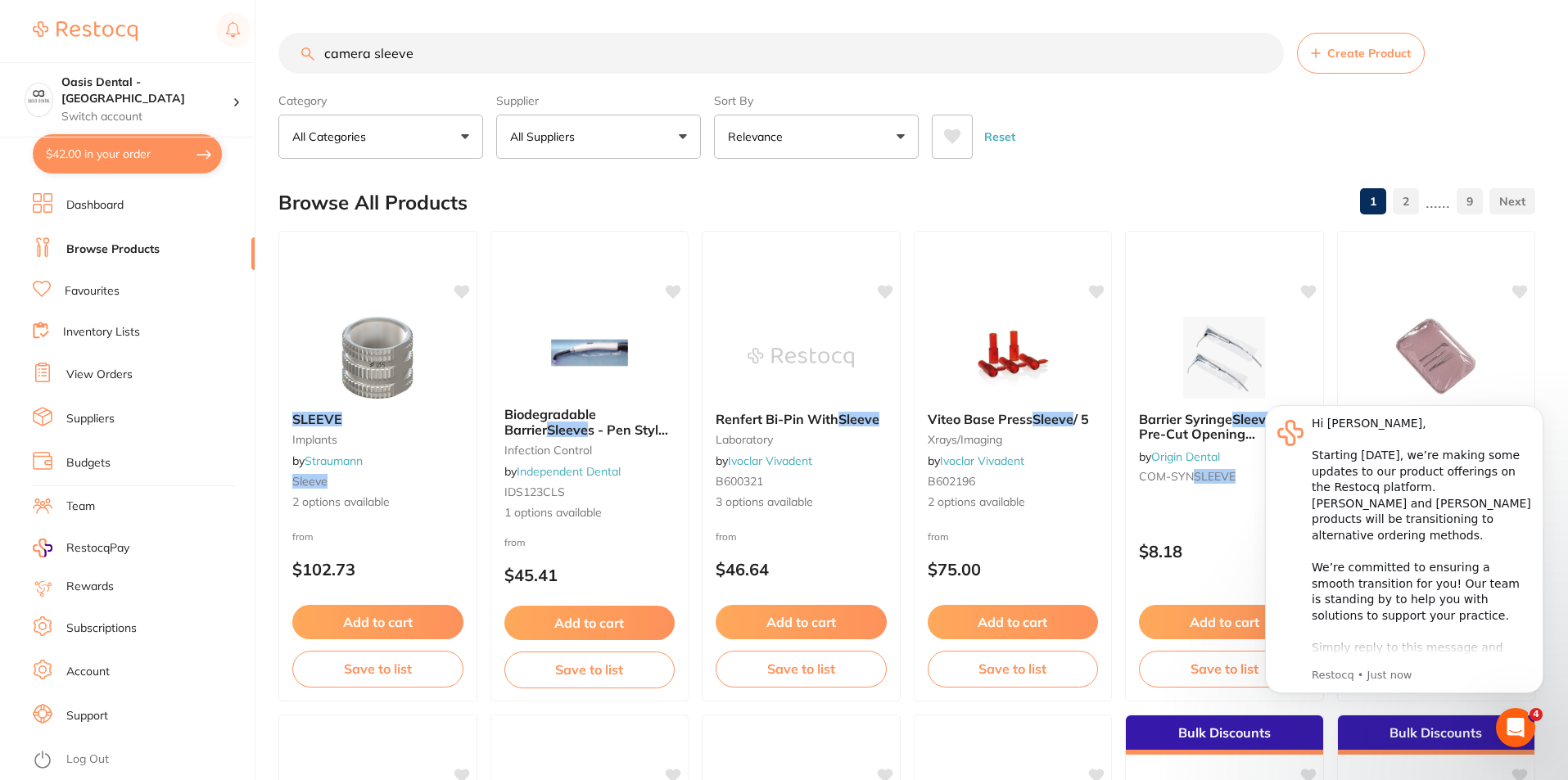
type input "camera sleeve"
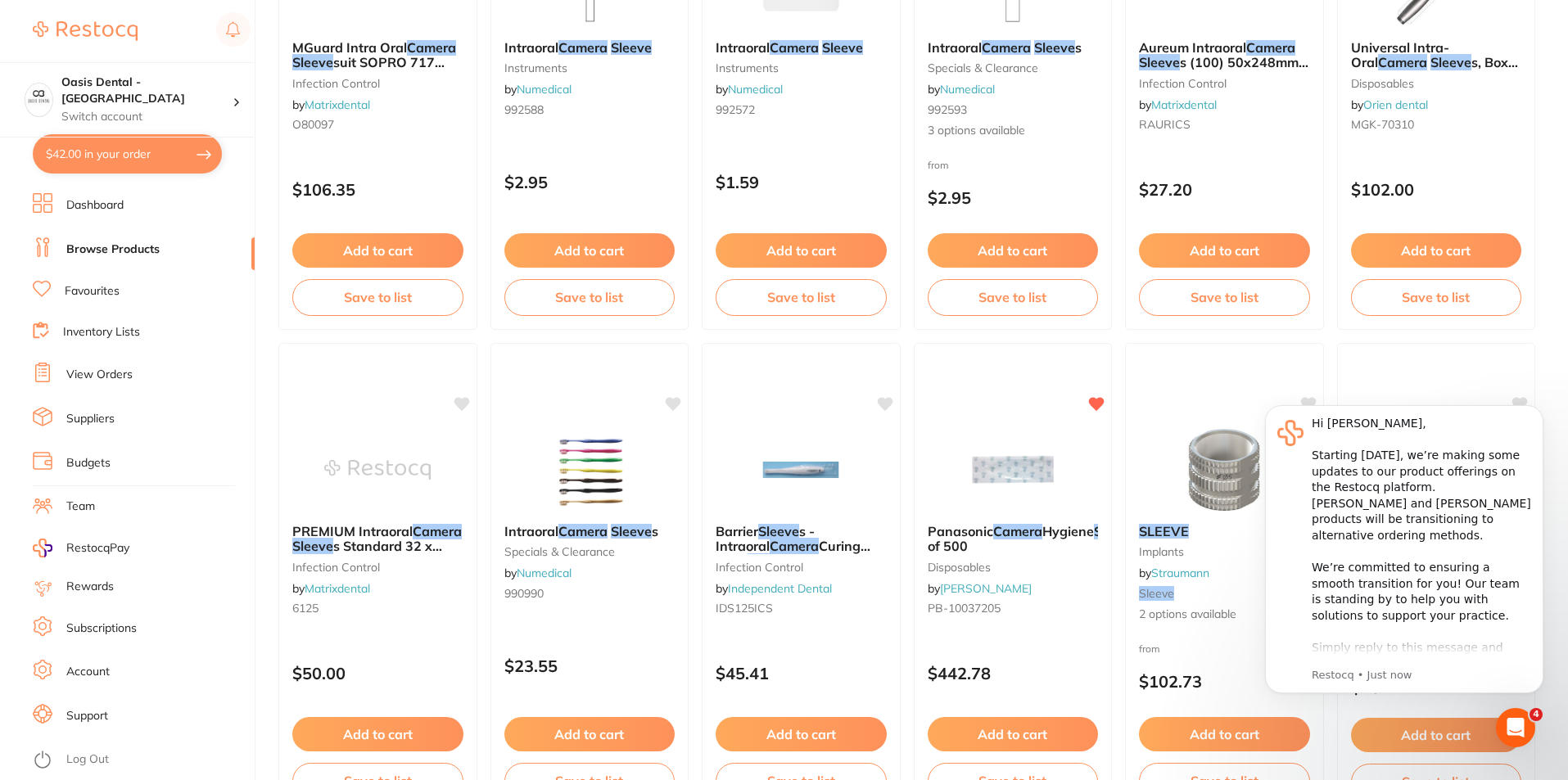
scroll to position [901, 0]
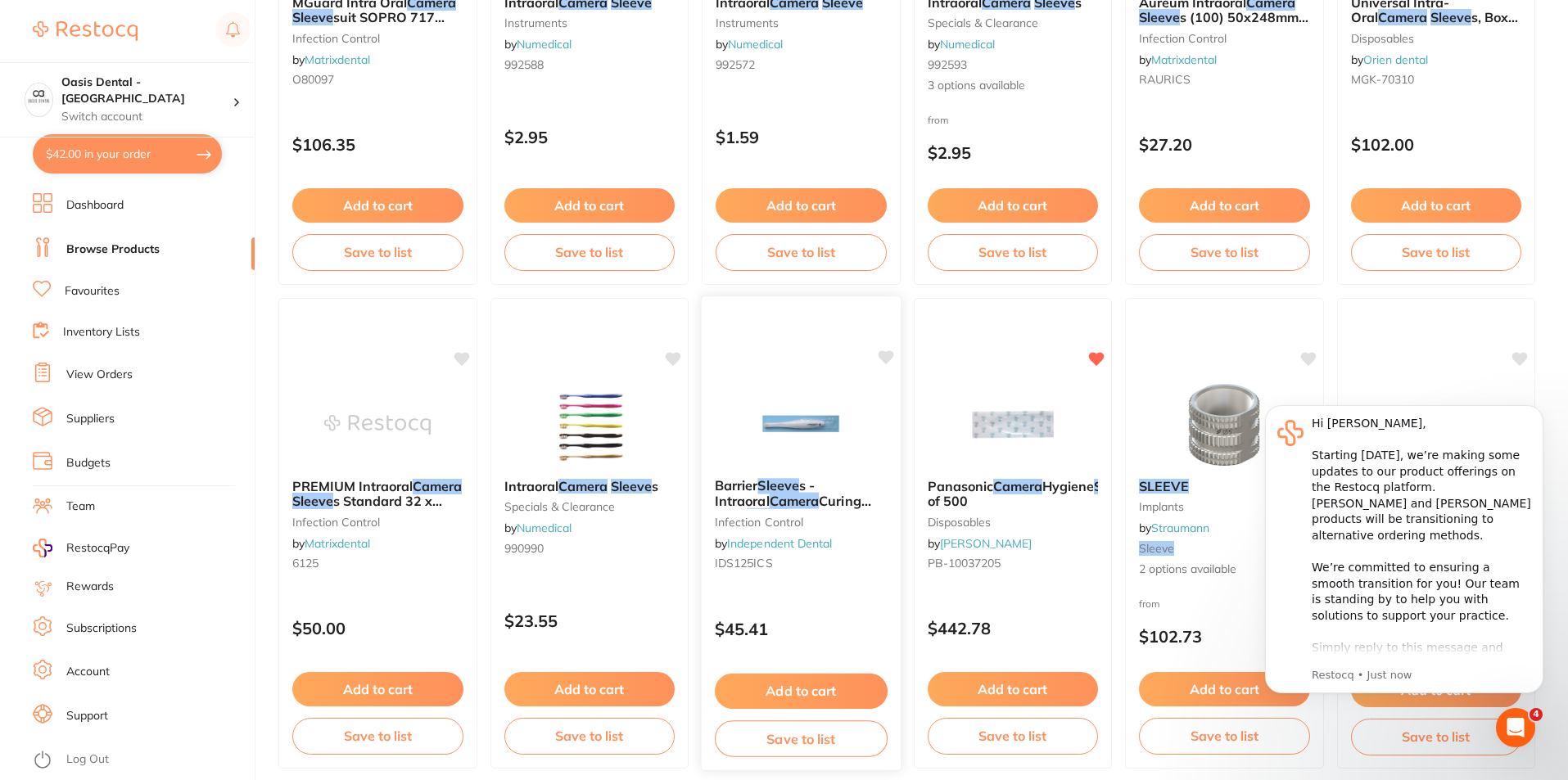
click at [802, 684] on button "Add to cart" at bounding box center [801, 691] width 173 height 35
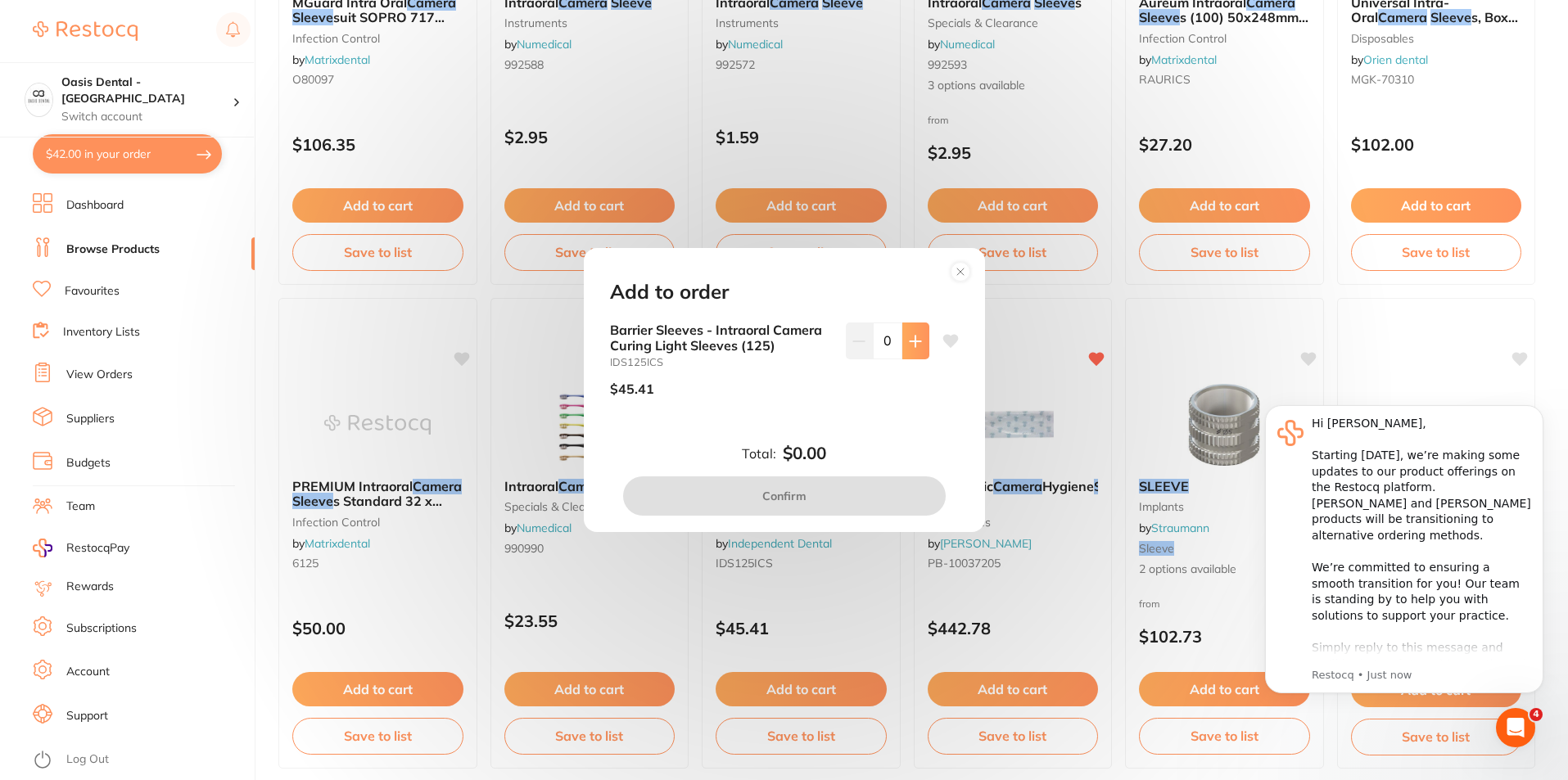
scroll to position [0, 0]
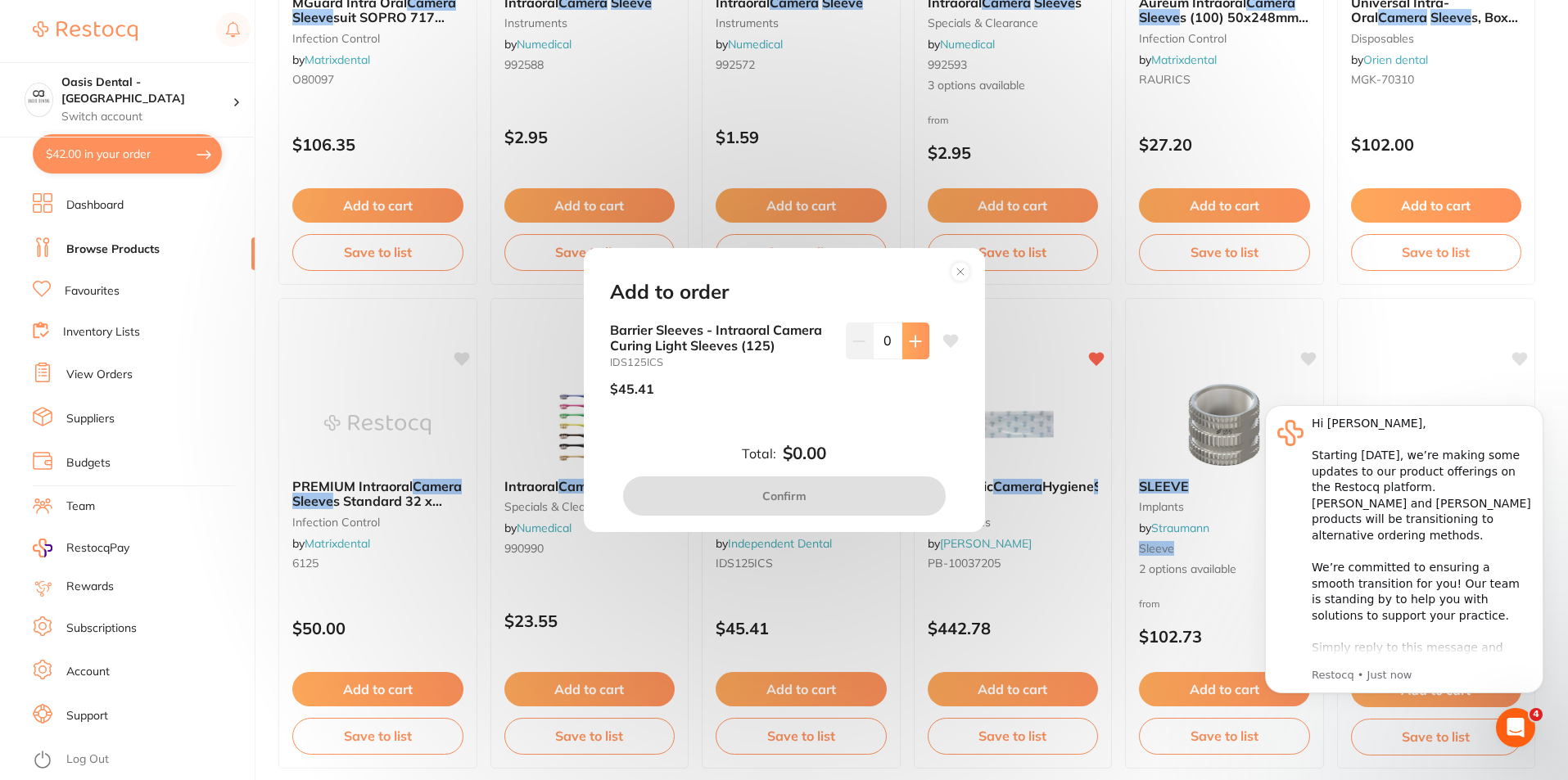
click at [920, 338] on button at bounding box center [915, 341] width 27 height 36
type input "1"
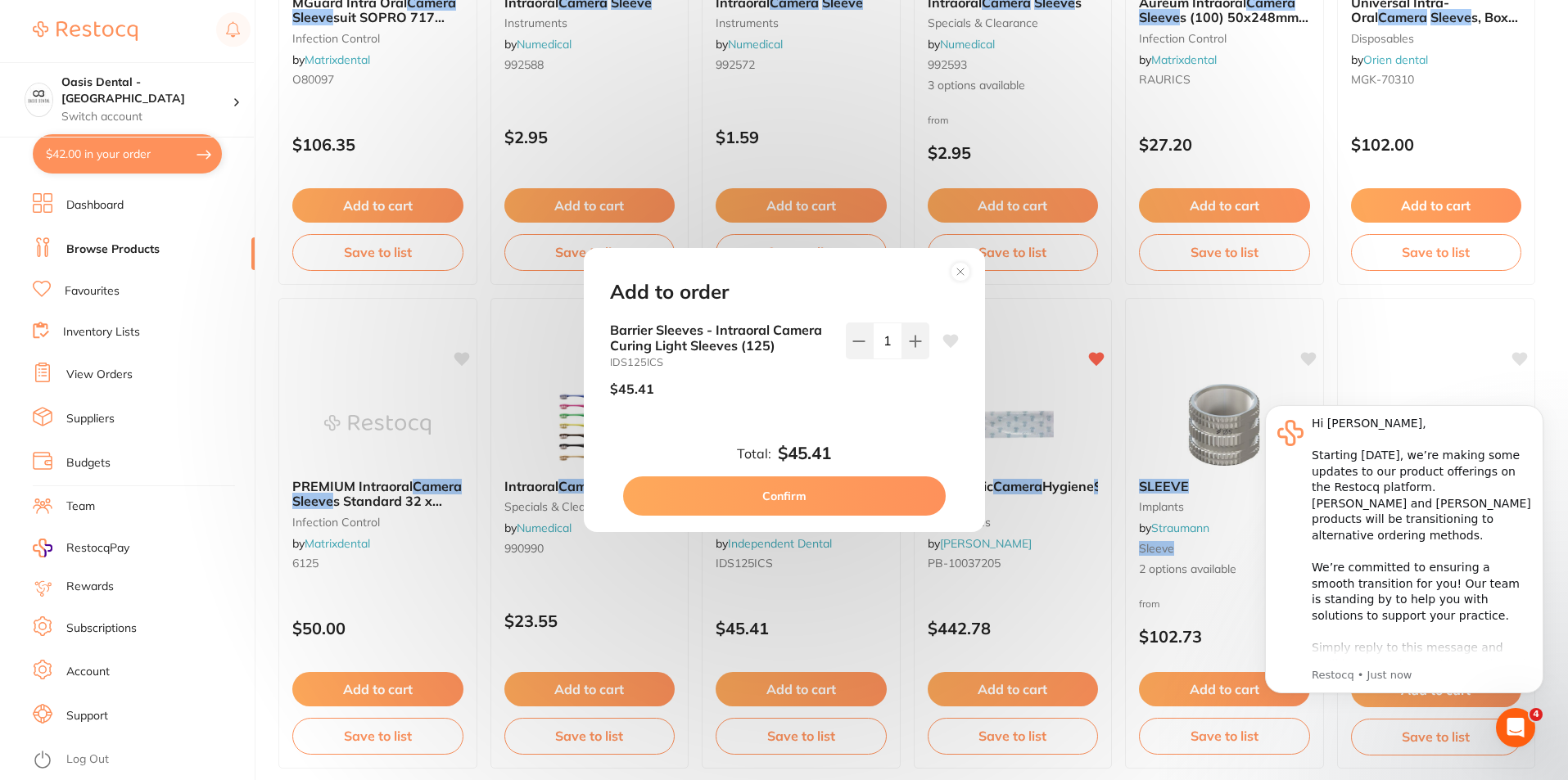
click at [838, 500] on button "Confirm" at bounding box center [784, 496] width 323 height 39
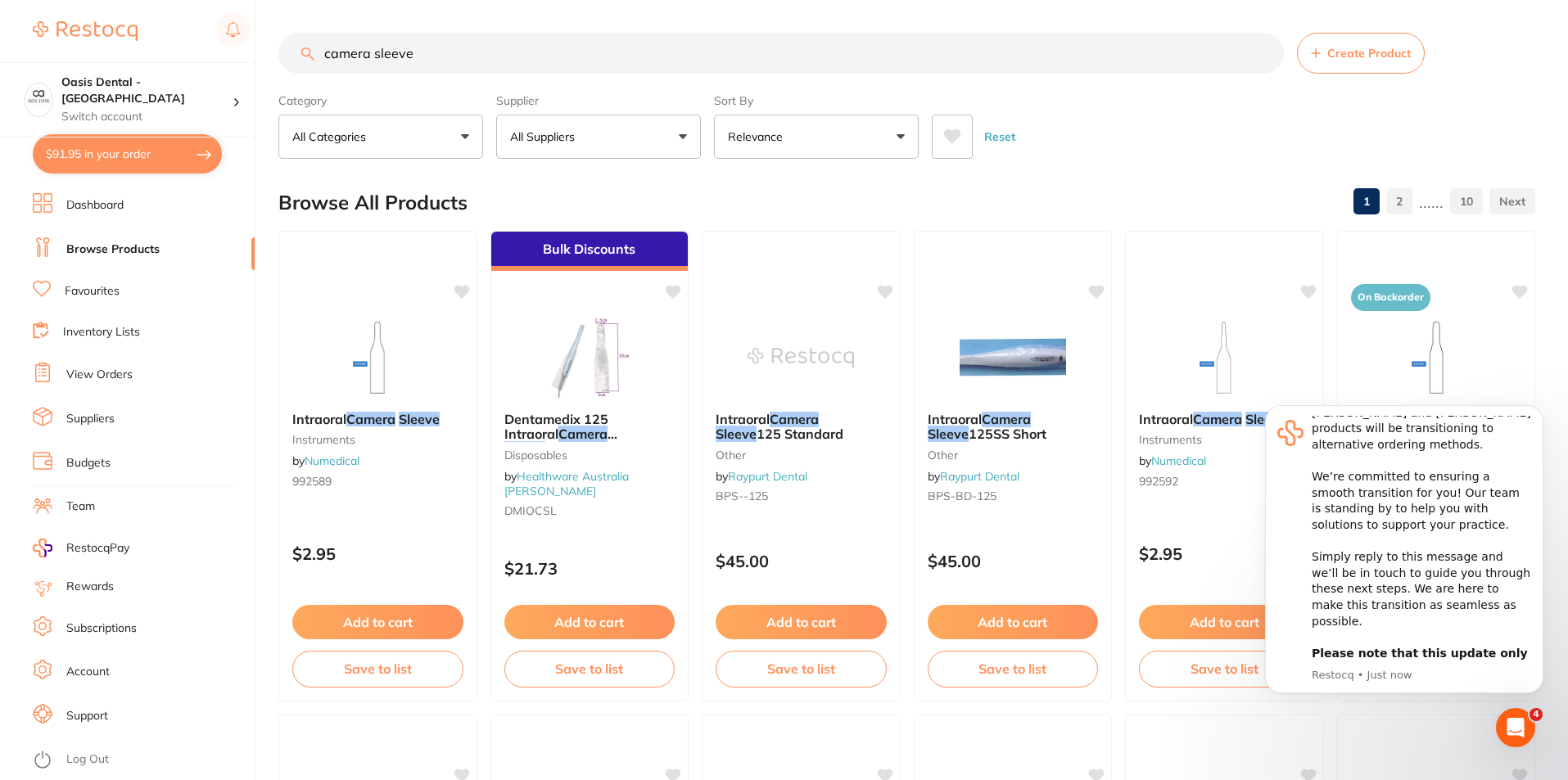
drag, startPoint x: 447, startPoint y: 59, endPoint x: 106, endPoint y: 7, distance: 344.5
click at [105, 10] on div "$91.95 Oasis Dental - West End Switch account Oasis Dental - [GEOGRAPHIC_DATA] …" at bounding box center [784, 390] width 1568 height 780
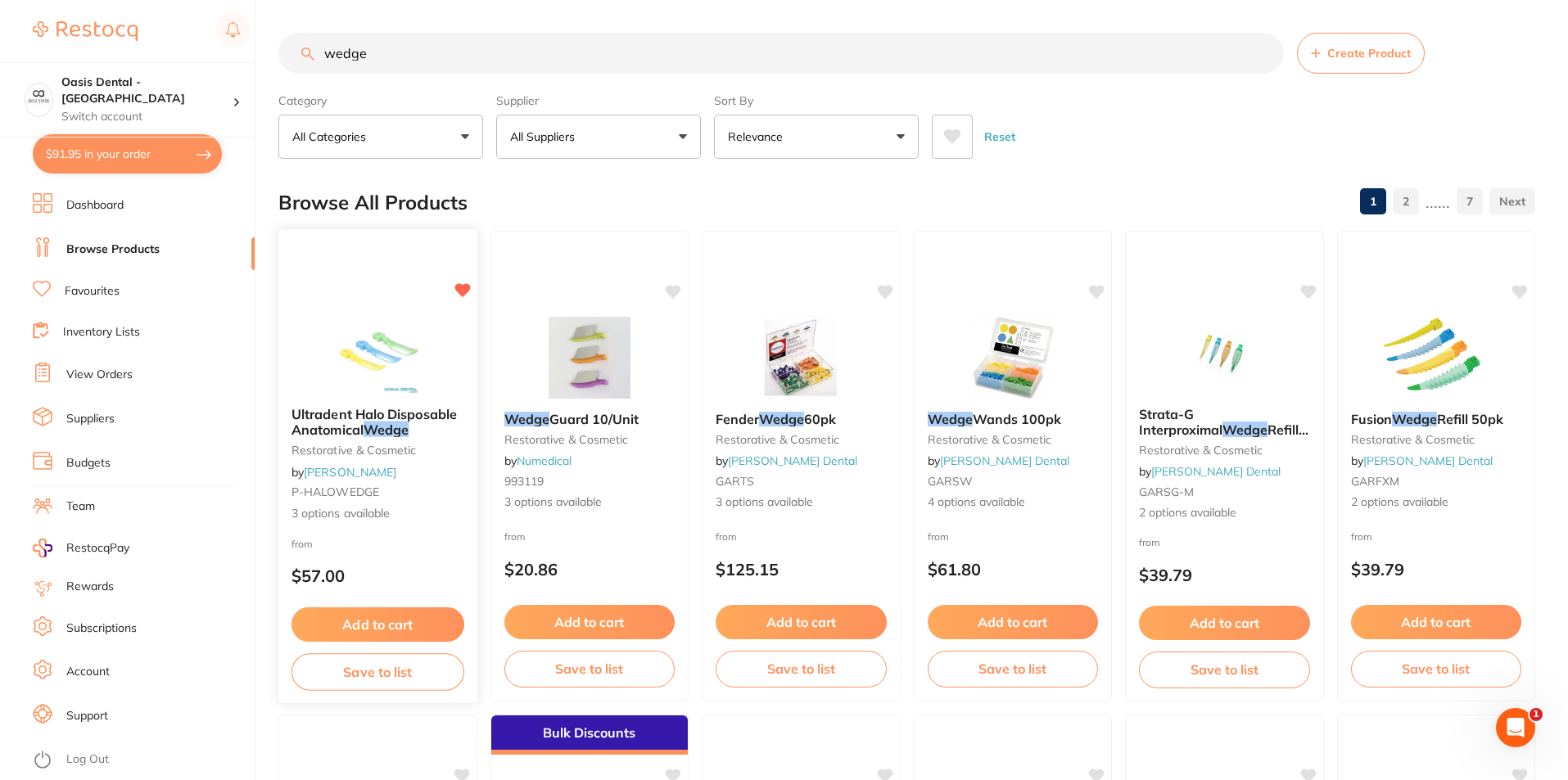
click at [419, 419] on span "Ultradent Halo Disposable Anatomical" at bounding box center [374, 422] width 165 height 32
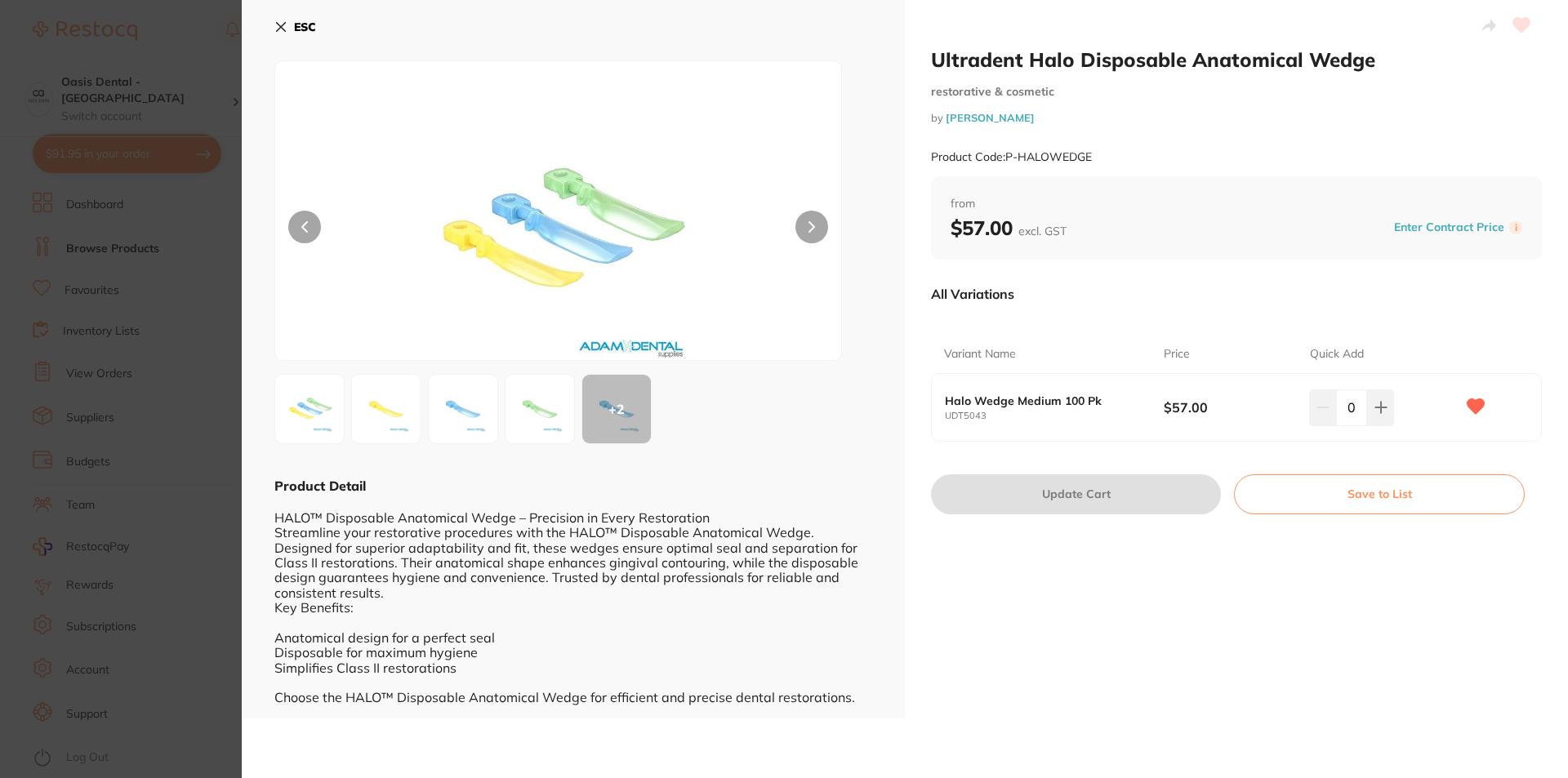
click at [161, 249] on section "Ultradent Halo Disposable Anatomical Wedge restorative & cosmetic by [PERSON_NA…" at bounding box center [784, 389] width 1568 height 778
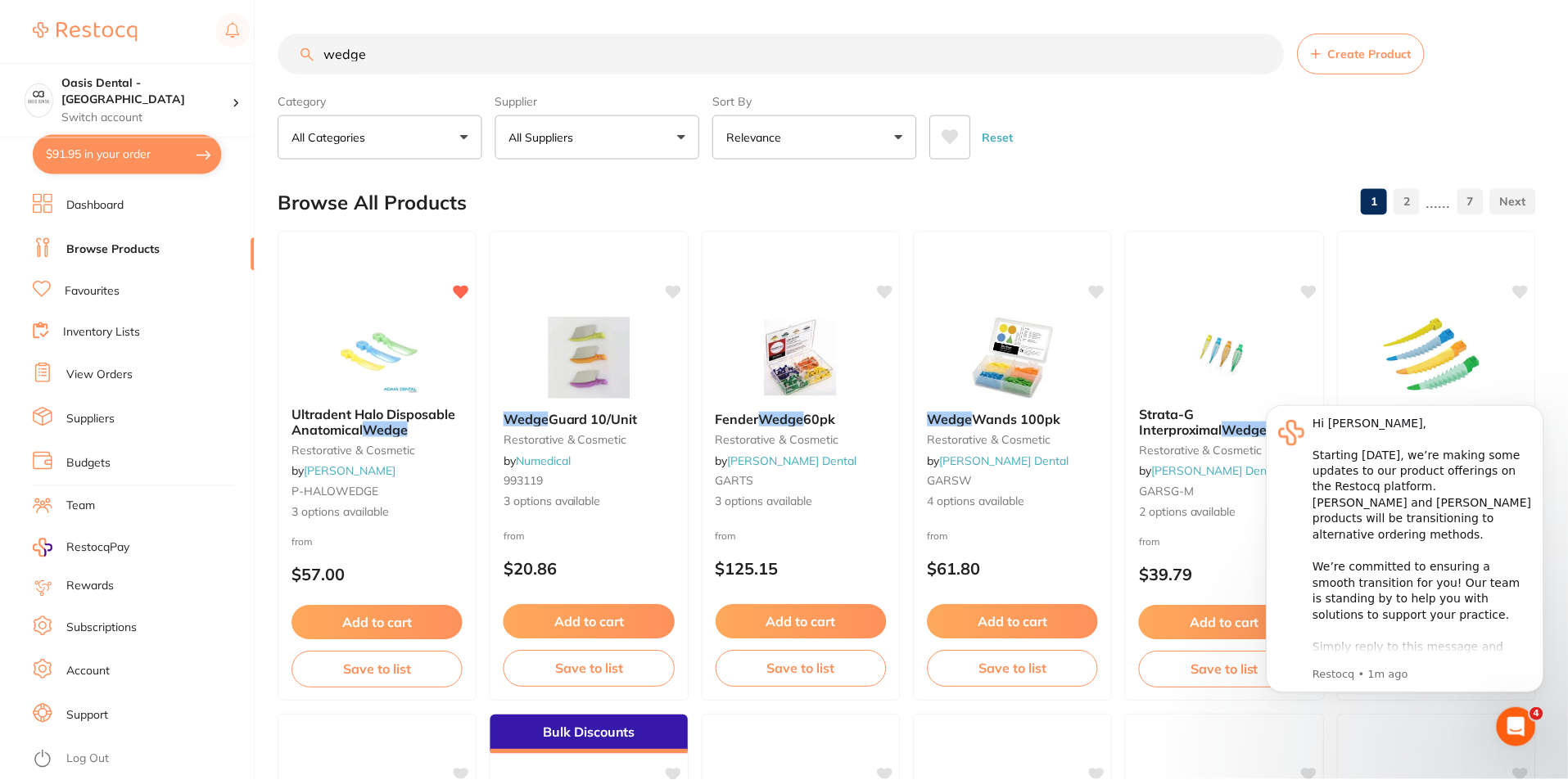
scroll to position [1, 0]
click at [1542, 410] on icon "Dismiss notification" at bounding box center [1539, 409] width 9 height 9
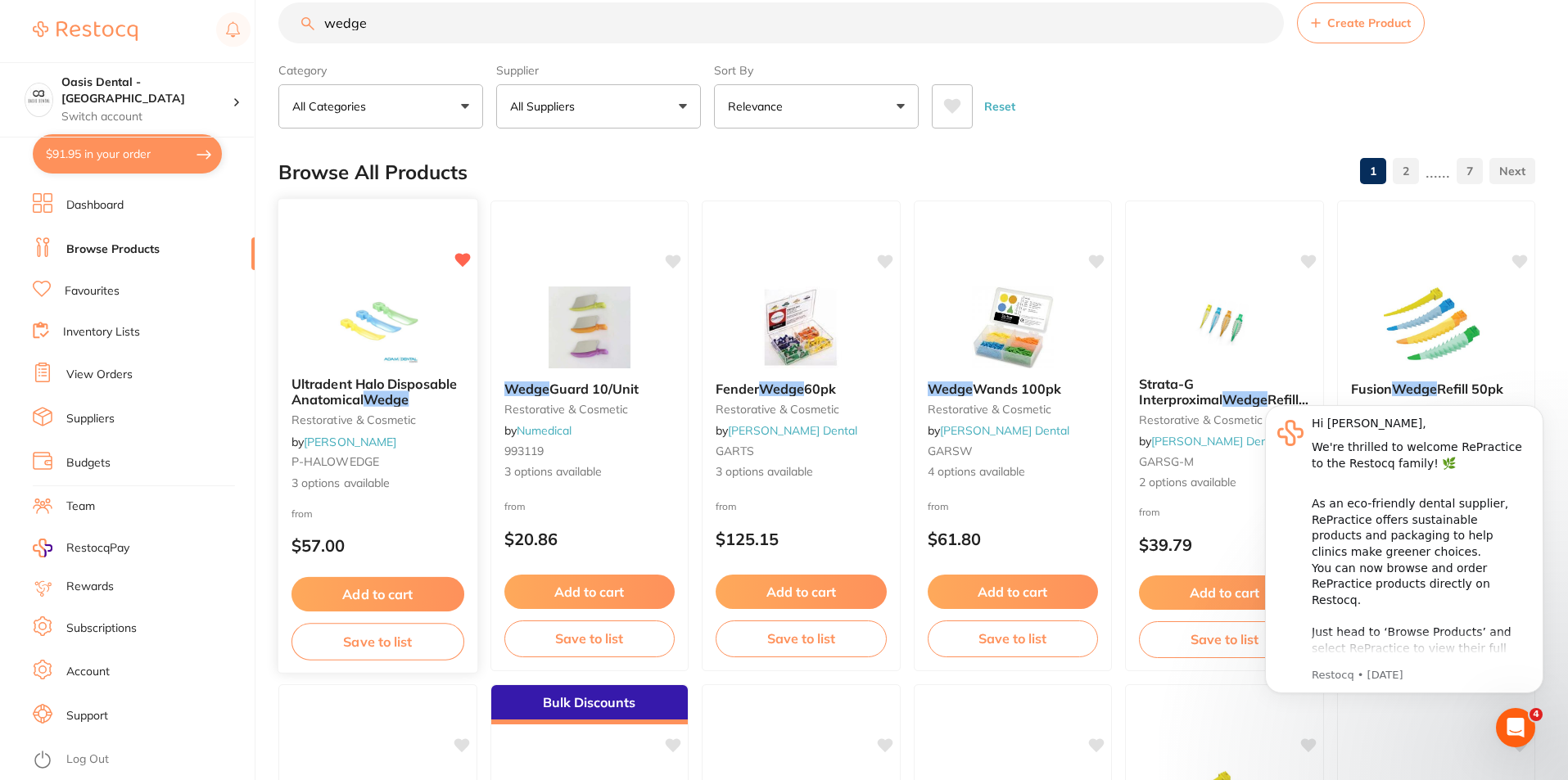
scroll to position [0, 0]
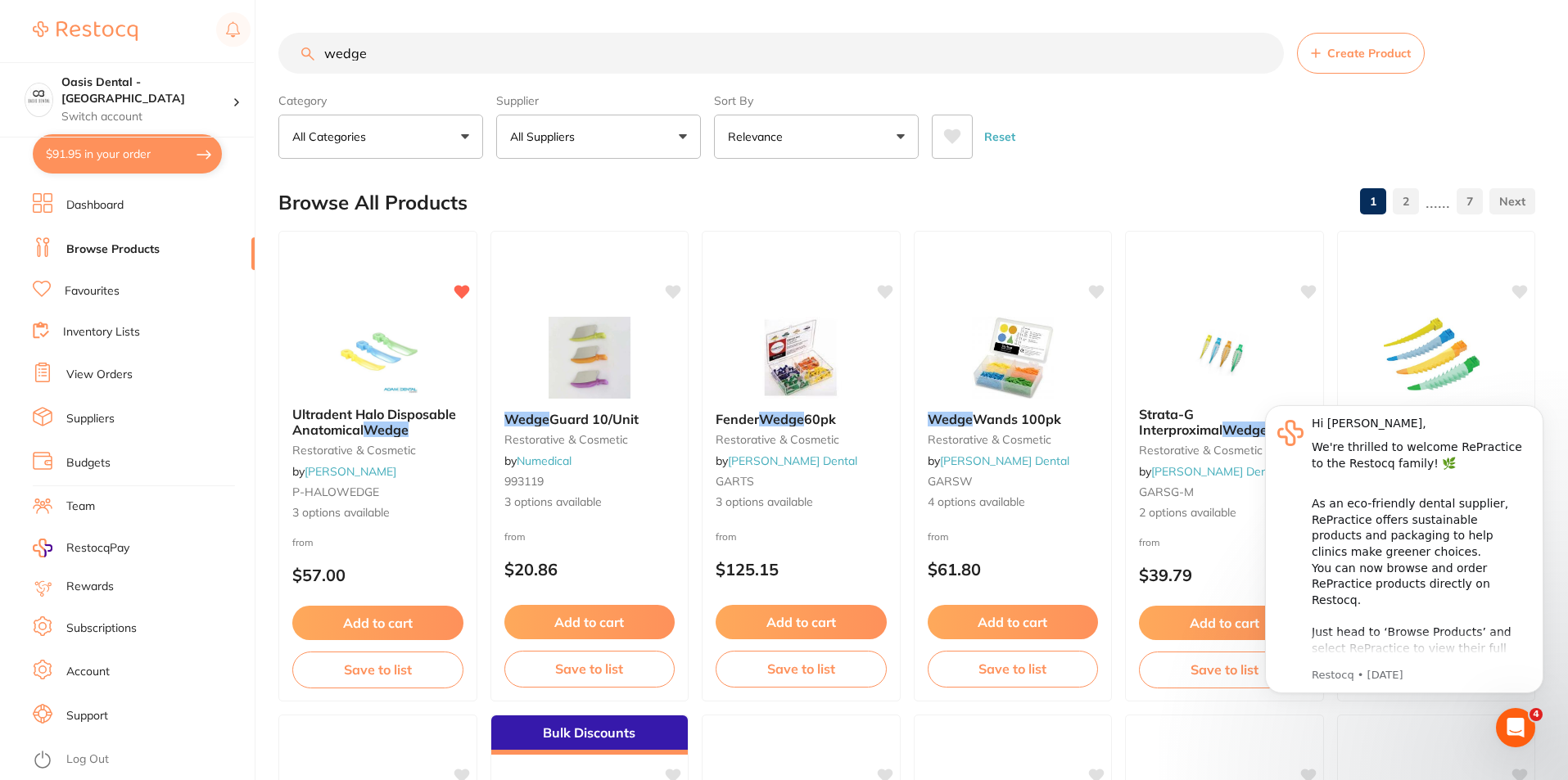
drag, startPoint x: 441, startPoint y: 25, endPoint x: 276, endPoint y: 19, distance: 164.7
click at [276, 19] on div "$91.95 Oasis Dental - West End Switch account Oasis Dental - [GEOGRAPHIC_DATA] …" at bounding box center [784, 390] width 1568 height 780
drag, startPoint x: 387, startPoint y: 51, endPoint x: 257, endPoint y: 51, distance: 130.2
click at [258, 51] on div "$91.95 Oasis Dental - West End Switch account Oasis Dental - [GEOGRAPHIC_DATA] …" at bounding box center [784, 390] width 1568 height 780
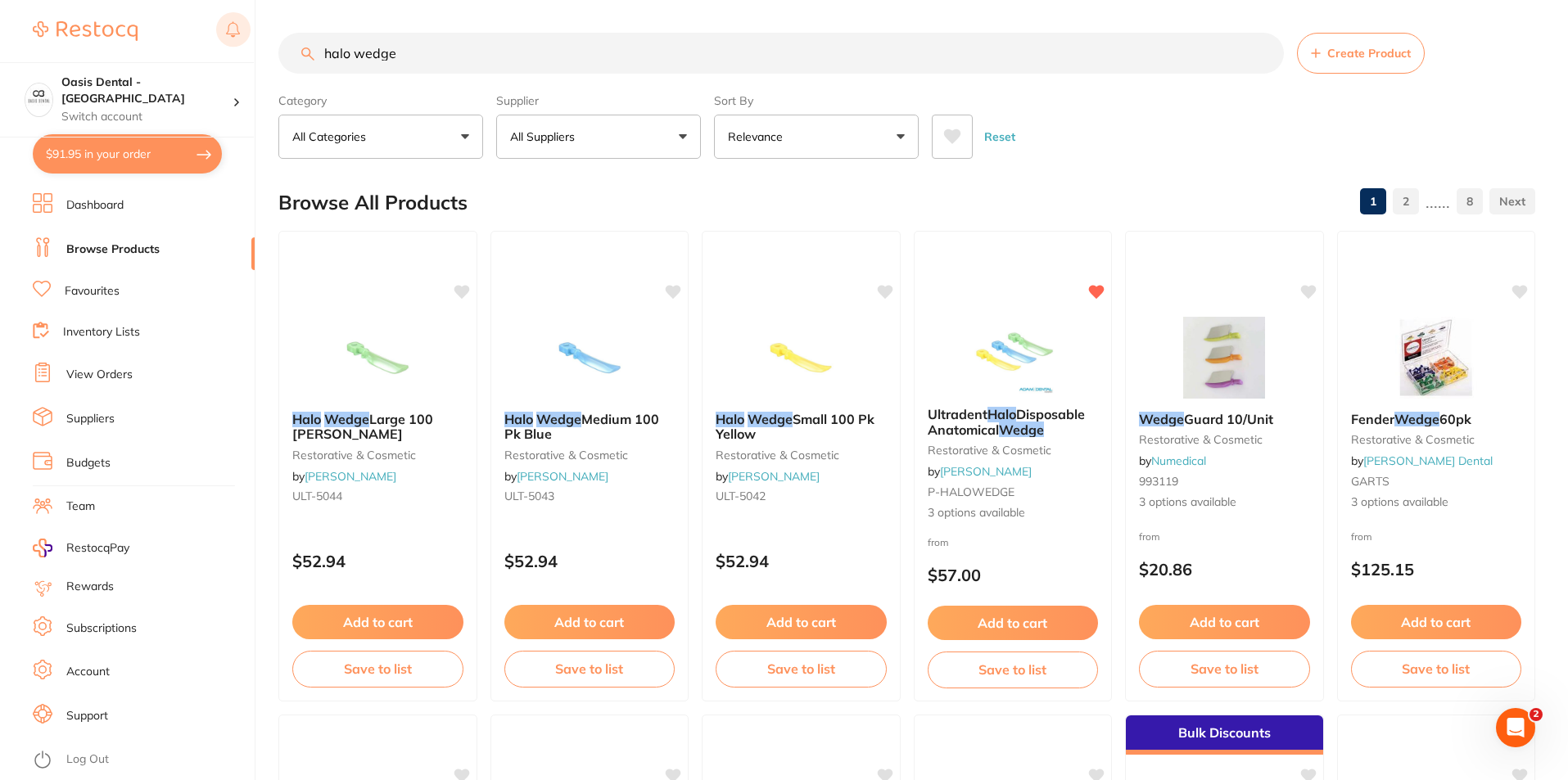
drag, startPoint x: 331, startPoint y: 43, endPoint x: 231, endPoint y: 33, distance: 100.4
click at [231, 33] on div "$91.95 Oasis Dental - West End Switch account Oasis Dental - [GEOGRAPHIC_DATA] …" at bounding box center [784, 390] width 1568 height 780
type input "paper towel"
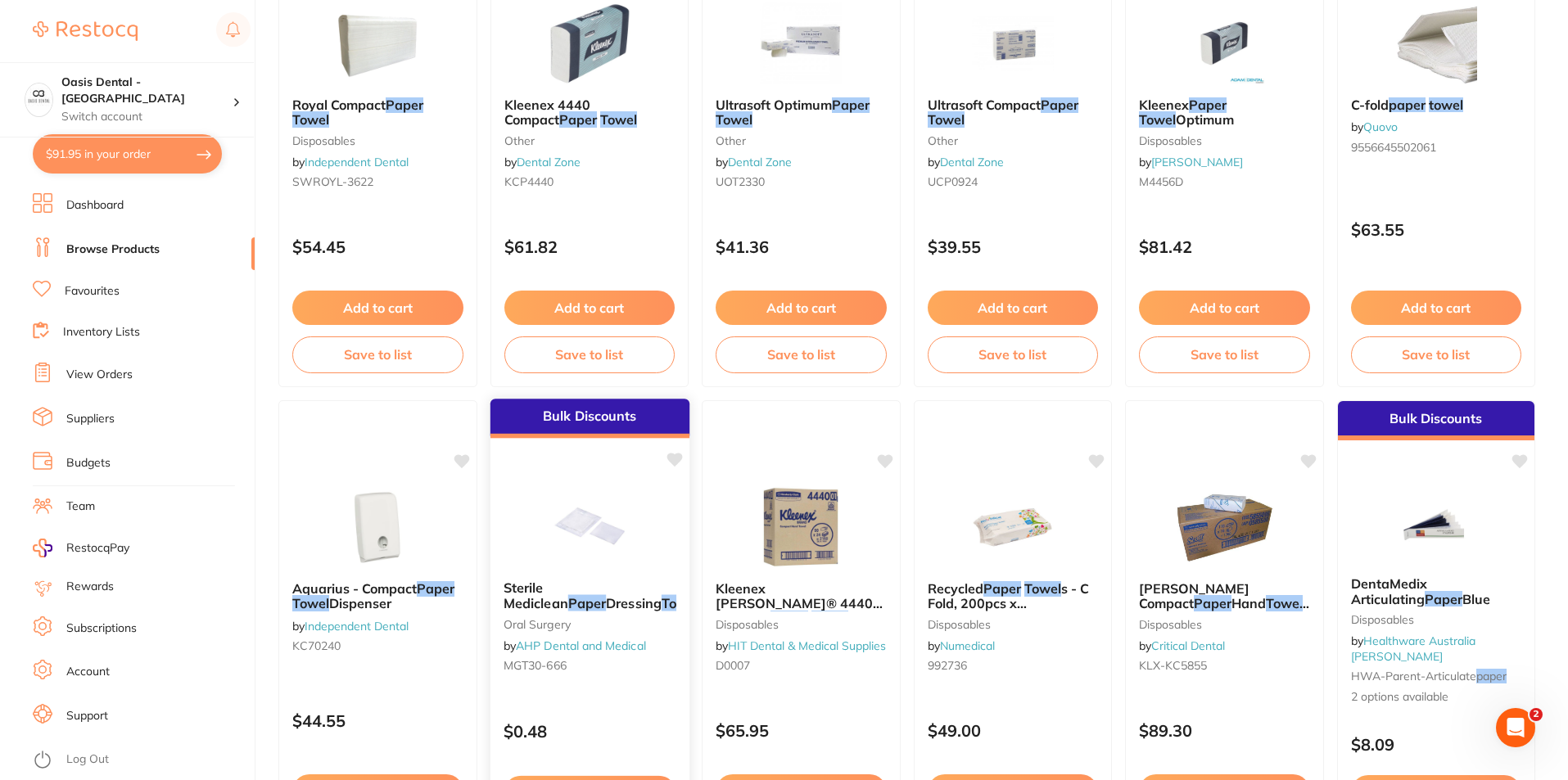
scroll to position [164, 0]
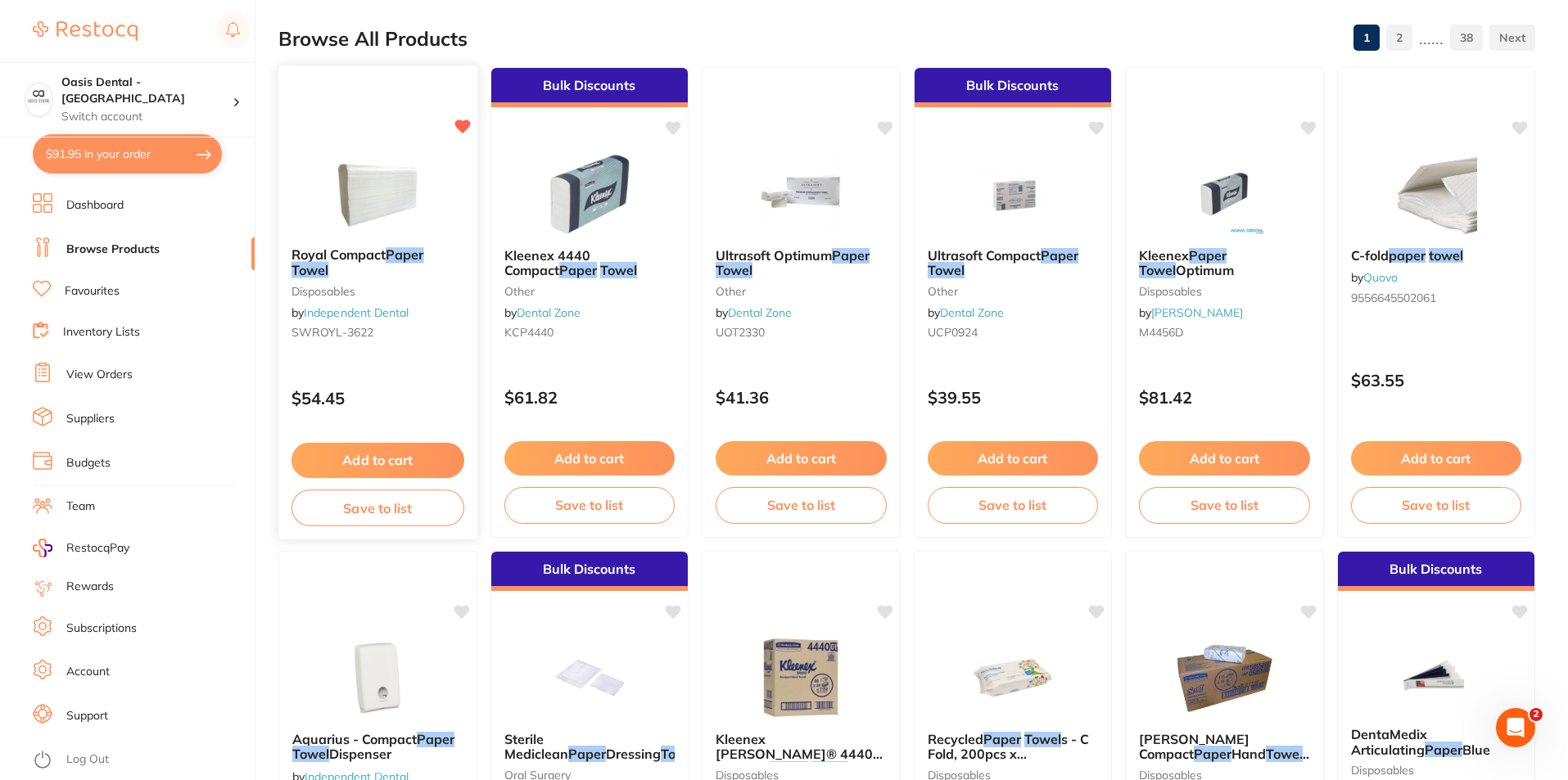
click at [416, 477] on button "Add to cart" at bounding box center [378, 460] width 173 height 35
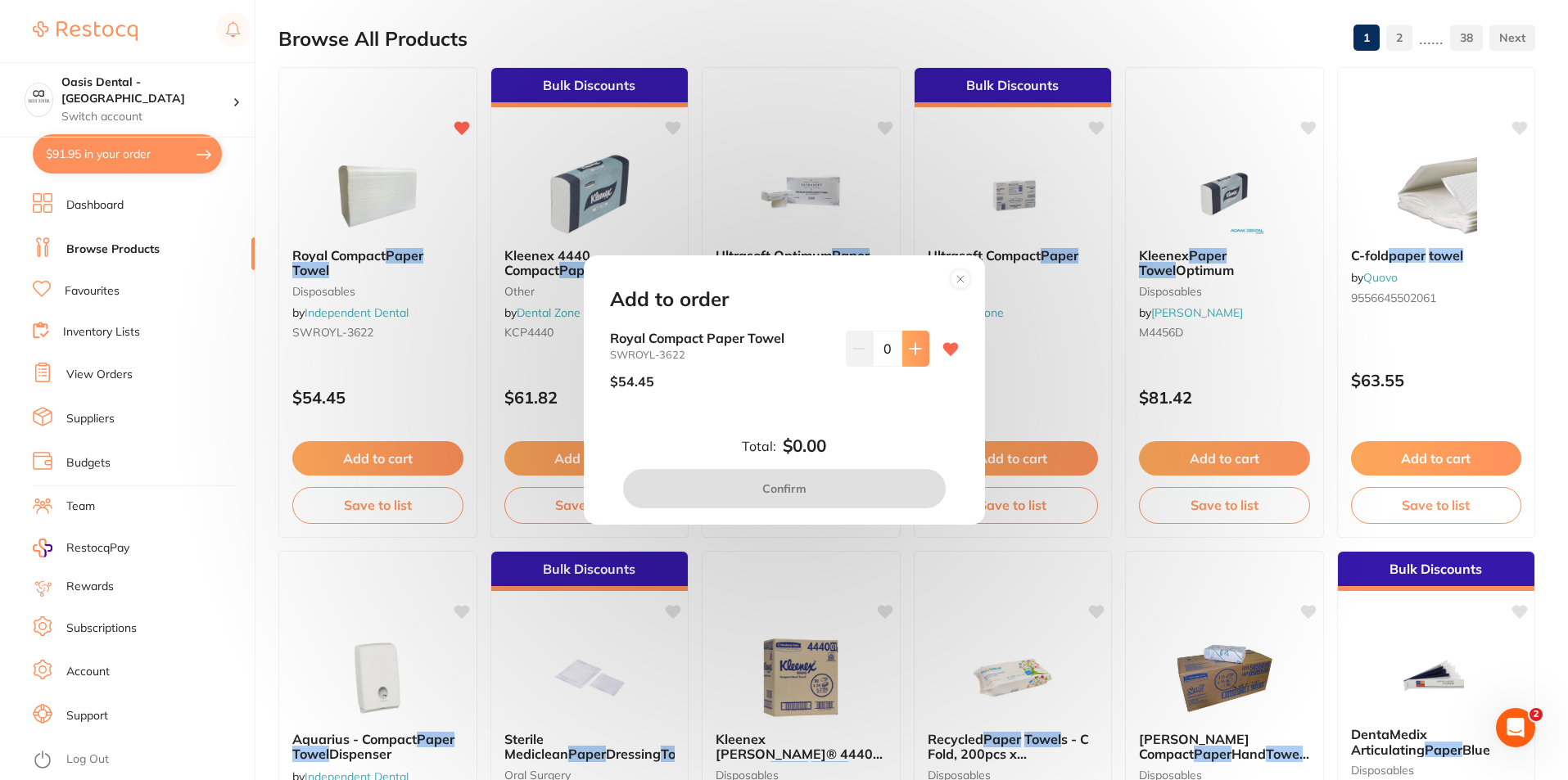
scroll to position [0, 0]
click at [913, 355] on button at bounding box center [915, 349] width 27 height 36
type input "1"
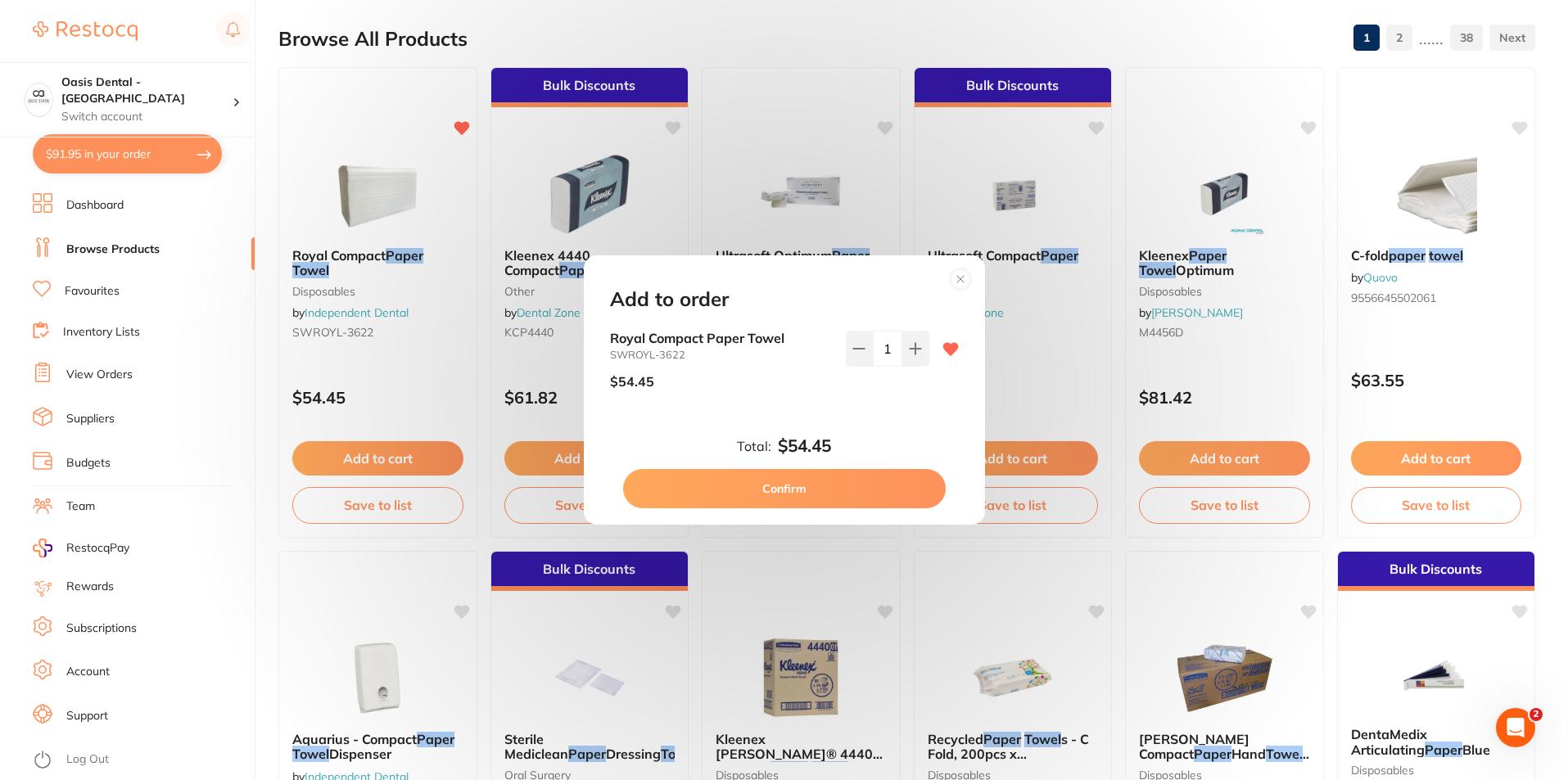
click at [872, 486] on button "Confirm" at bounding box center [784, 488] width 323 height 39
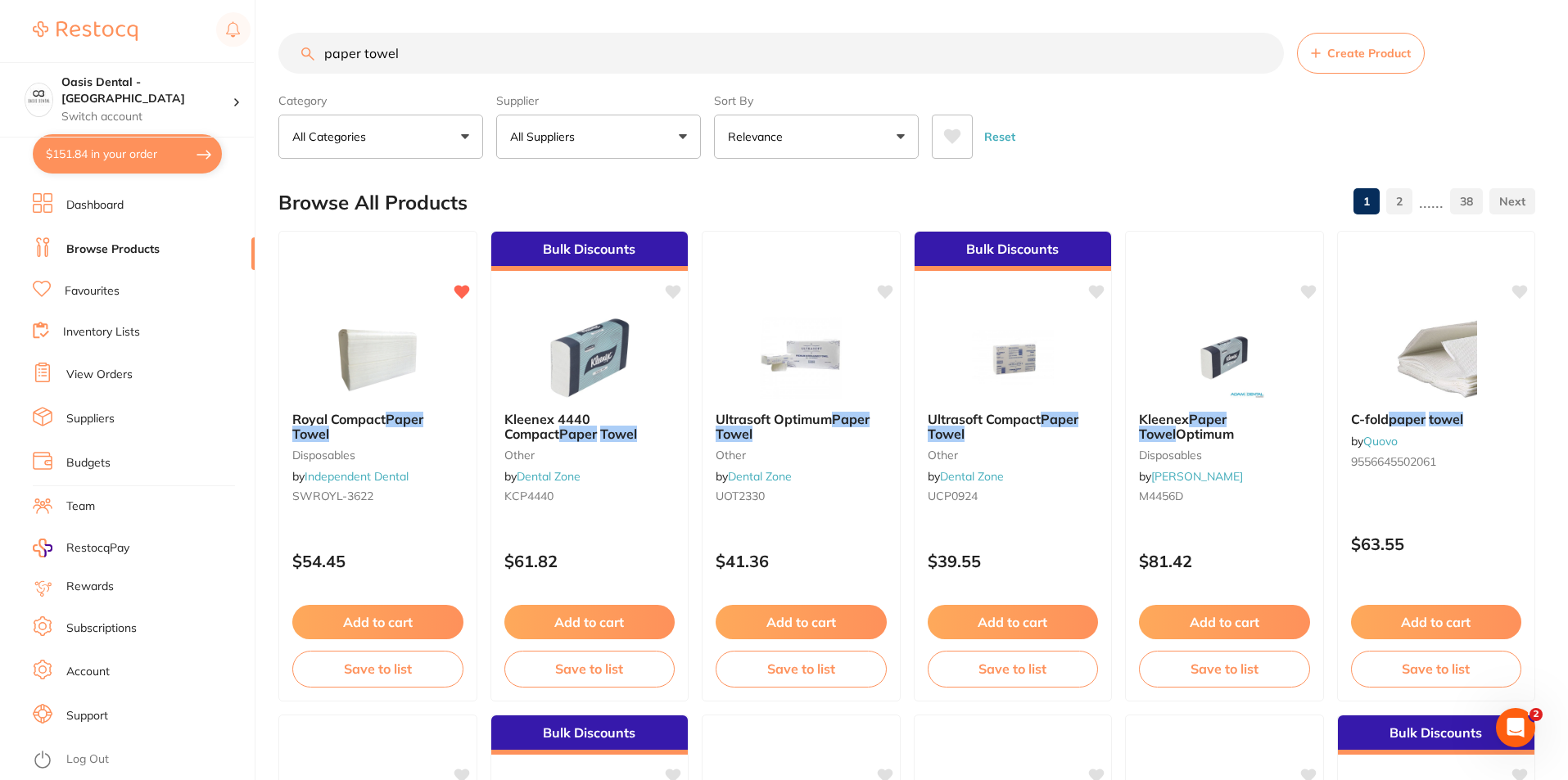
drag, startPoint x: 458, startPoint y: 50, endPoint x: 317, endPoint y: 47, distance: 140.9
click at [319, 49] on input "paper towel" at bounding box center [781, 53] width 1006 height 41
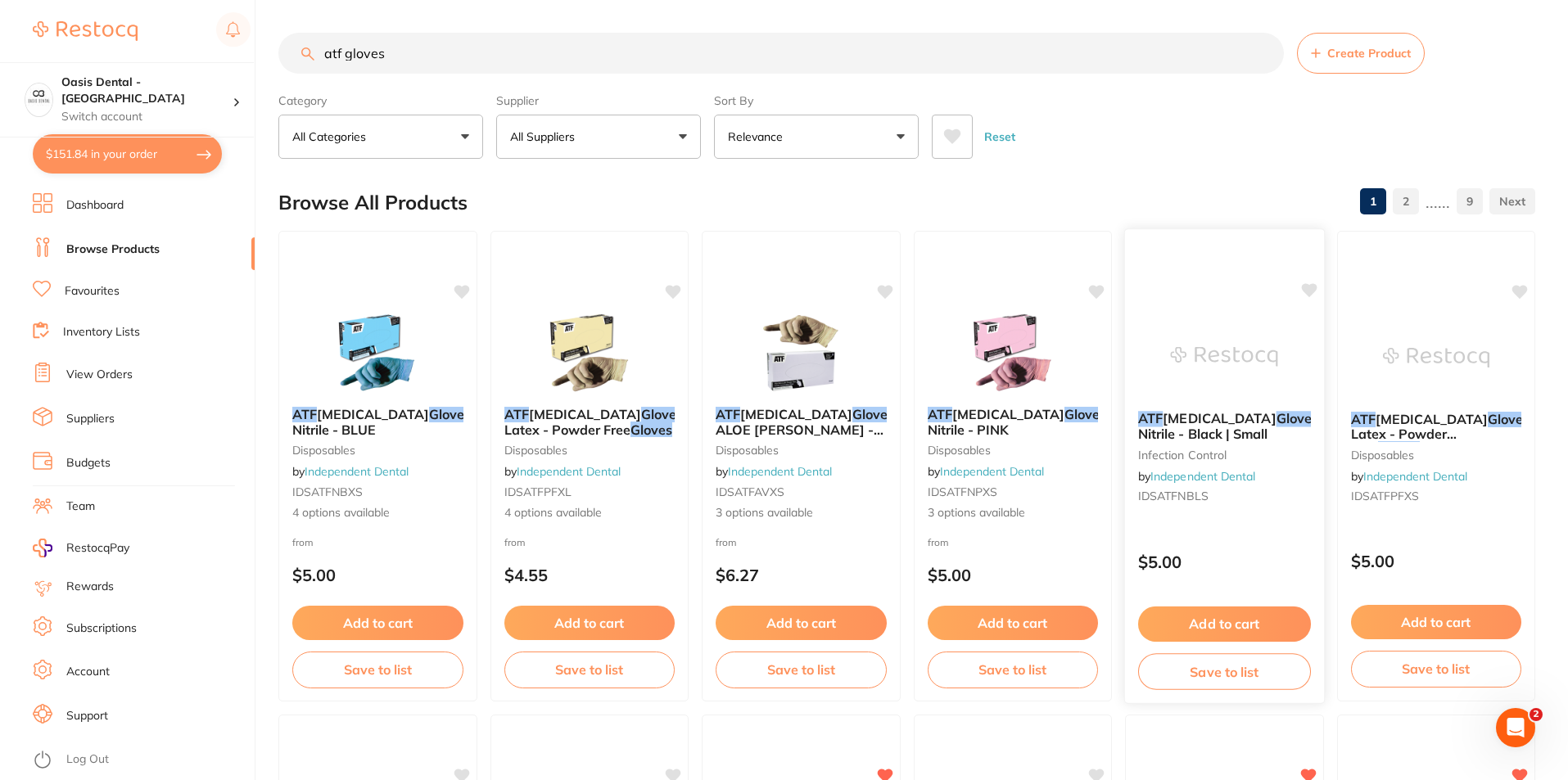
type input "atf gloves"
click at [1249, 425] on span "- Nitrile - Black | Small" at bounding box center [1231, 426] width 186 height 32
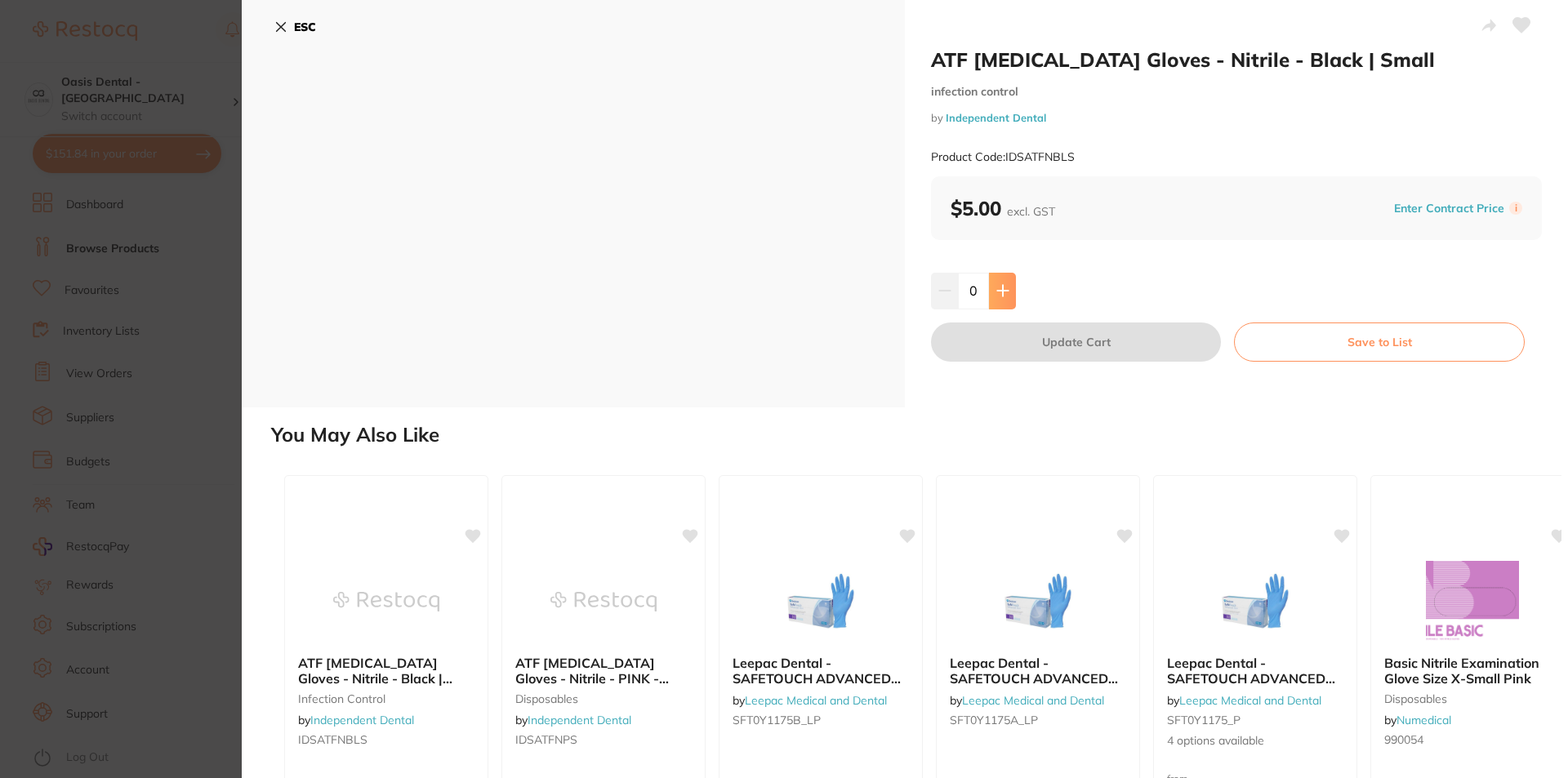
click at [995, 277] on button at bounding box center [1002, 291] width 27 height 36
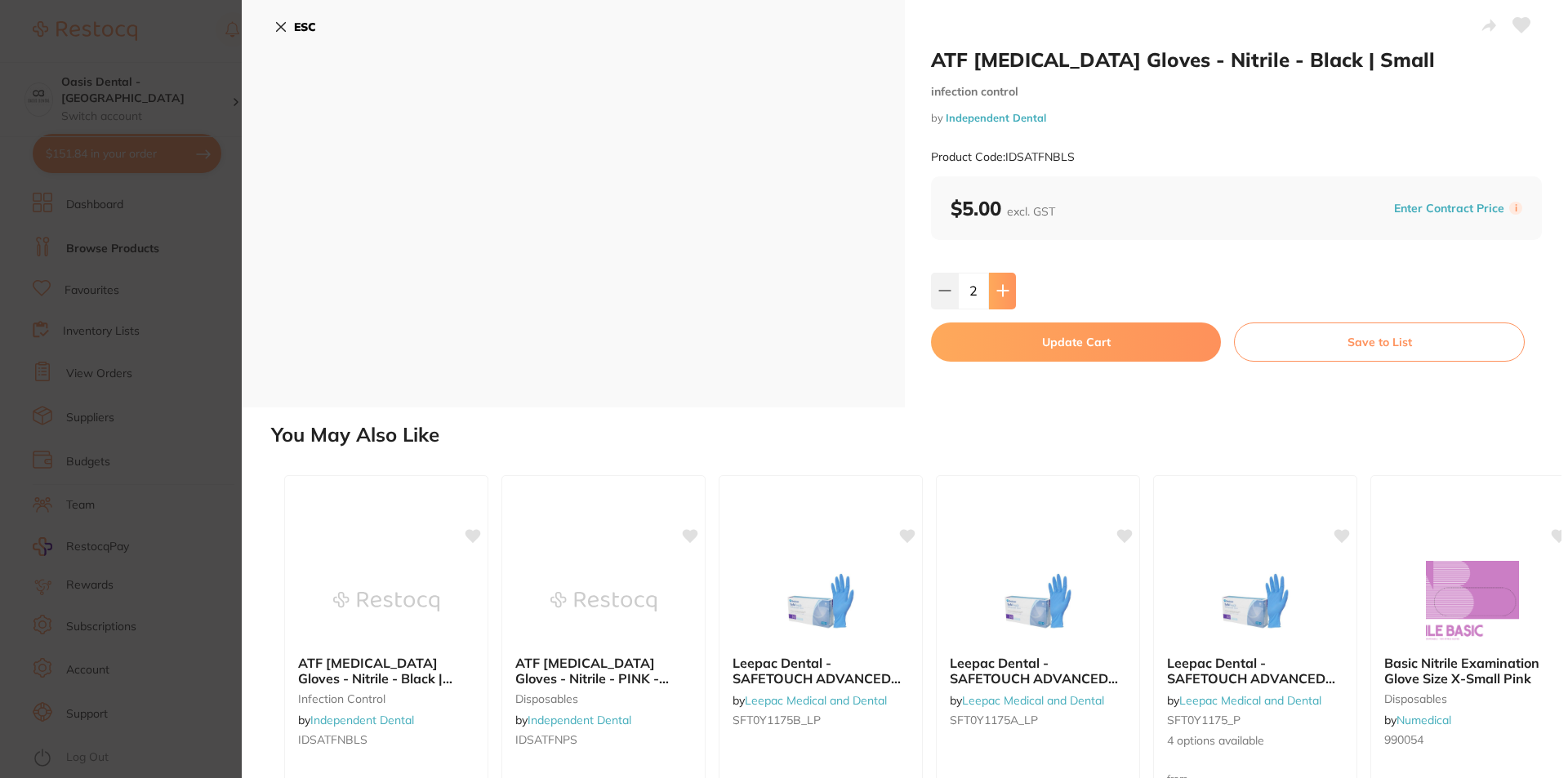
click at [995, 277] on button at bounding box center [1002, 291] width 27 height 36
click at [999, 284] on icon at bounding box center [1002, 290] width 13 height 13
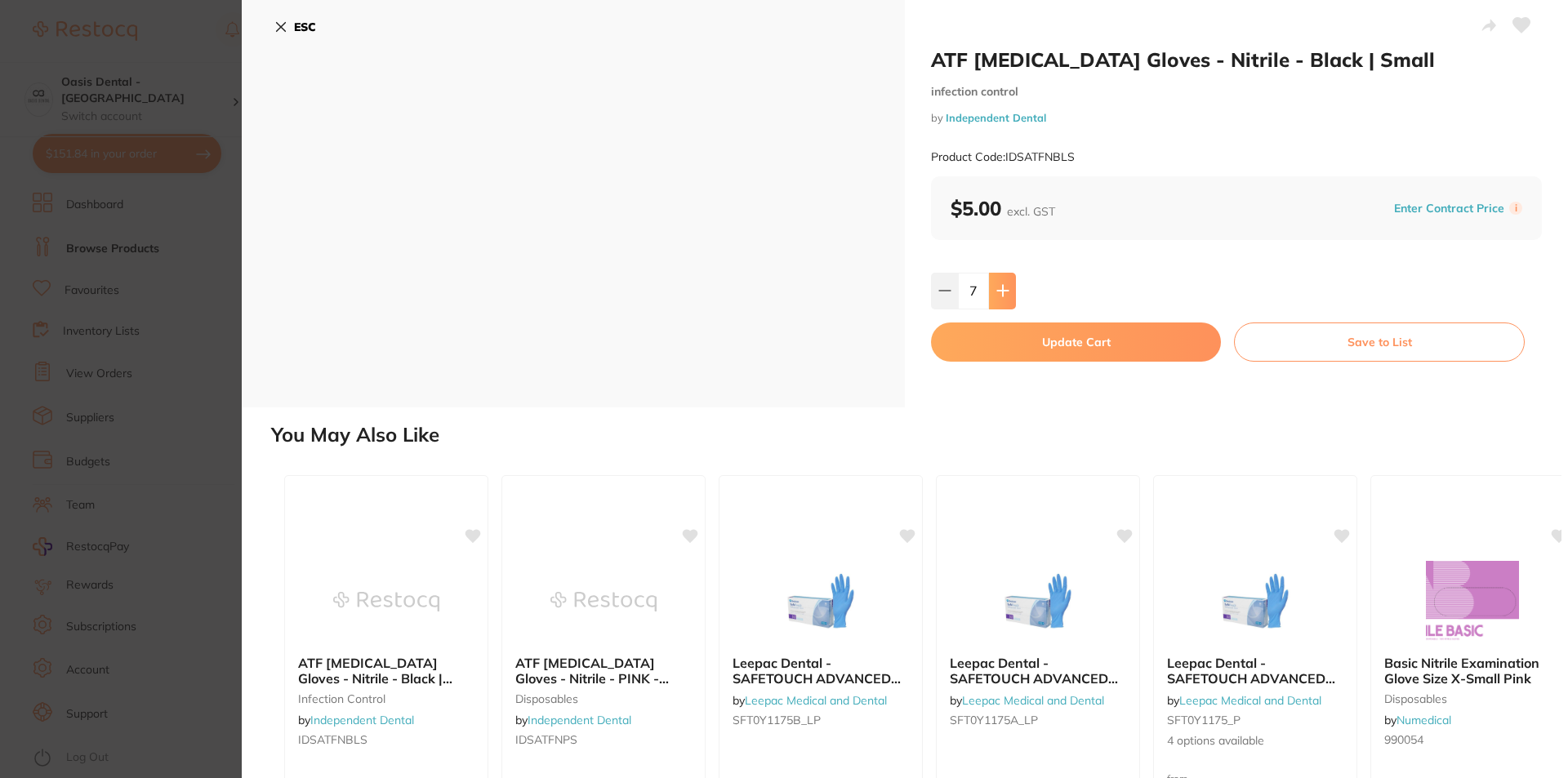
click at [999, 284] on icon at bounding box center [1002, 290] width 13 height 13
click at [999, 286] on icon at bounding box center [1002, 291] width 11 height 11
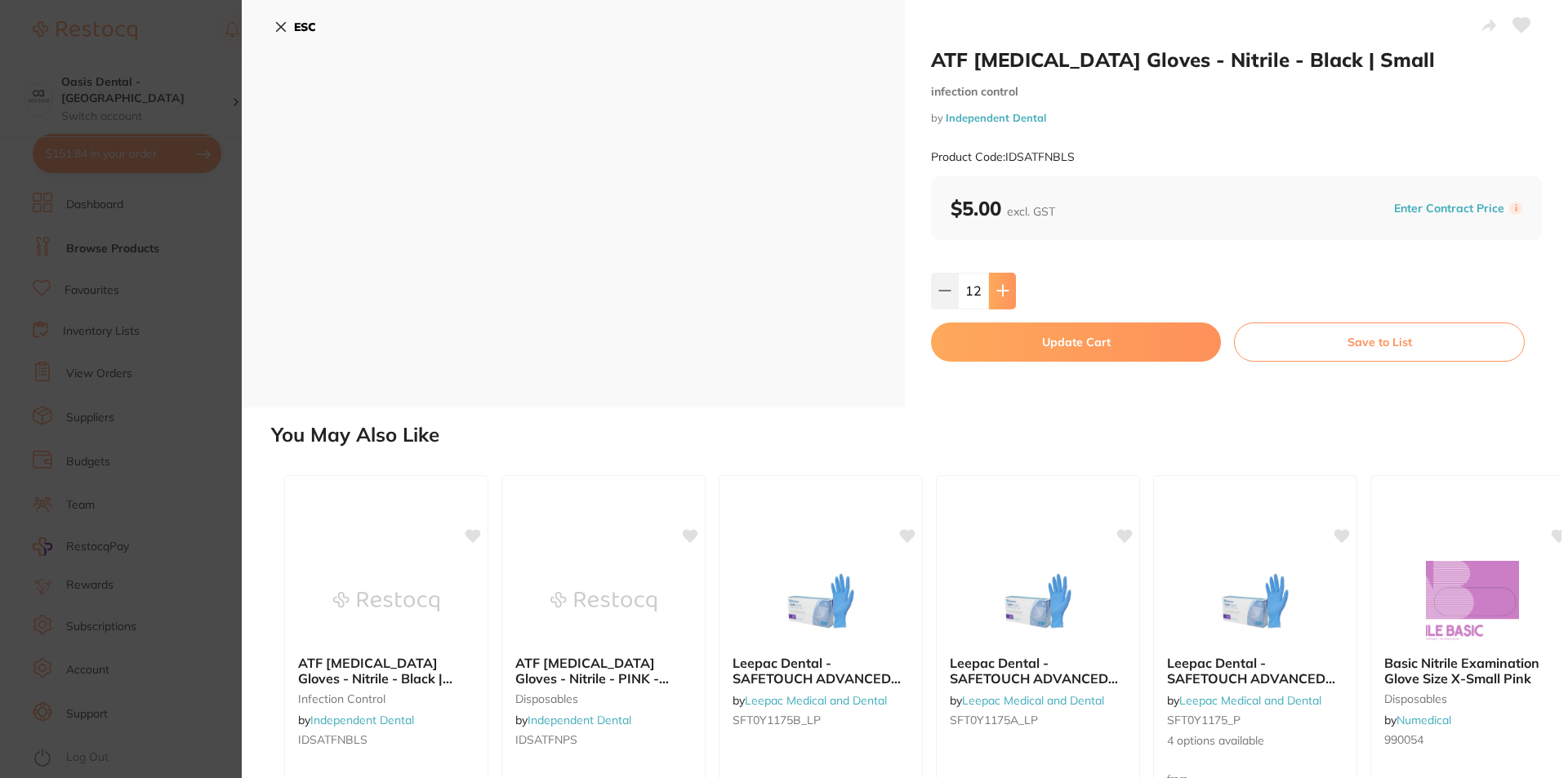
click at [999, 286] on icon at bounding box center [1002, 291] width 11 height 11
click at [999, 286] on icon at bounding box center [1002, 290] width 13 height 13
drag, startPoint x: 1003, startPoint y: 331, endPoint x: 1186, endPoint y: 232, distance: 208.1
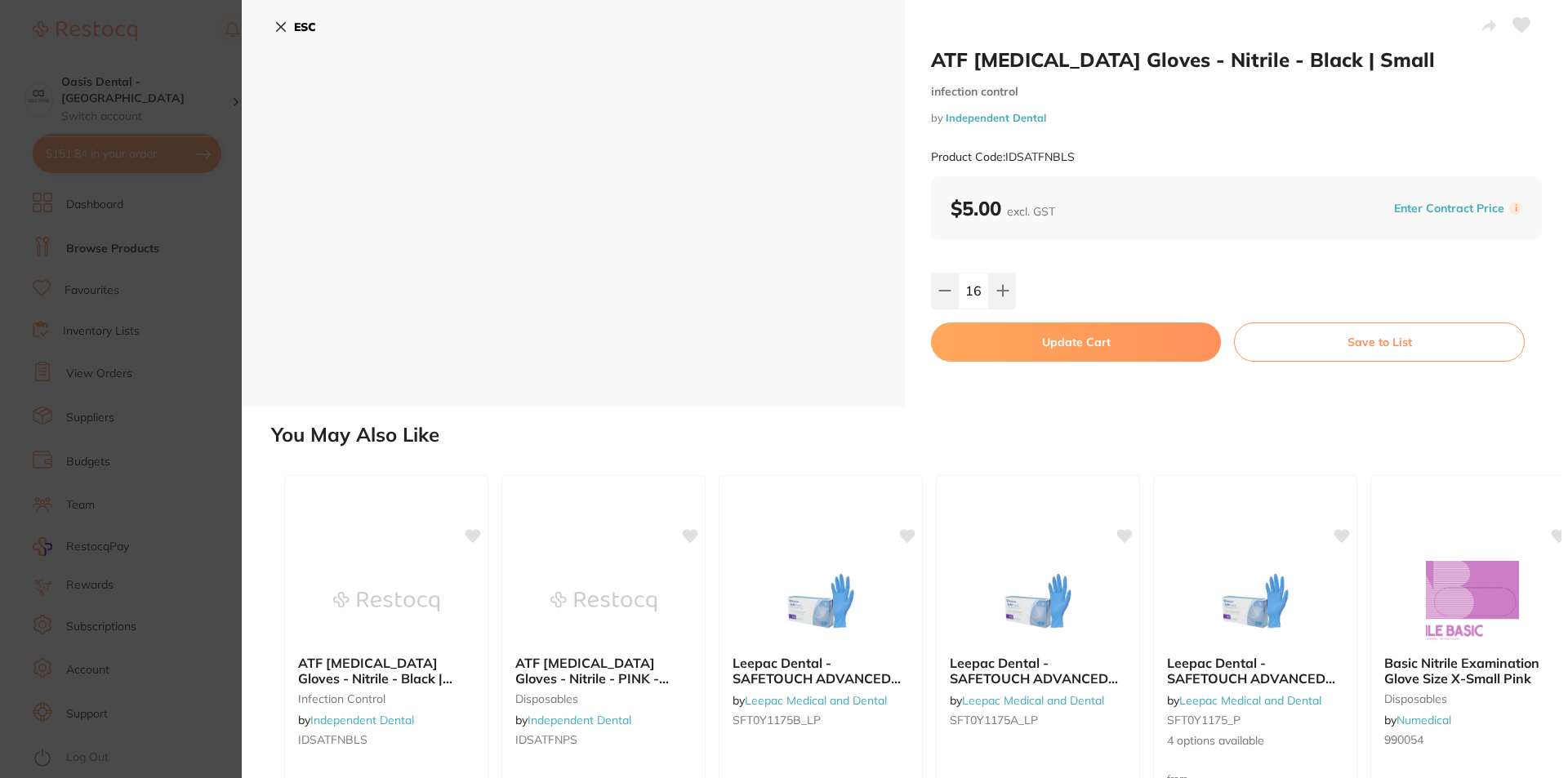
click at [1186, 232] on div "ATF [MEDICAL_DATA] Gloves - Nitrile - Black | Small infection control by Indepe…" at bounding box center [1236, 203] width 663 height 408
click at [943, 288] on icon at bounding box center [945, 290] width 13 height 13
type input "15"
click at [981, 338] on button "Update Cart" at bounding box center [1076, 341] width 290 height 39
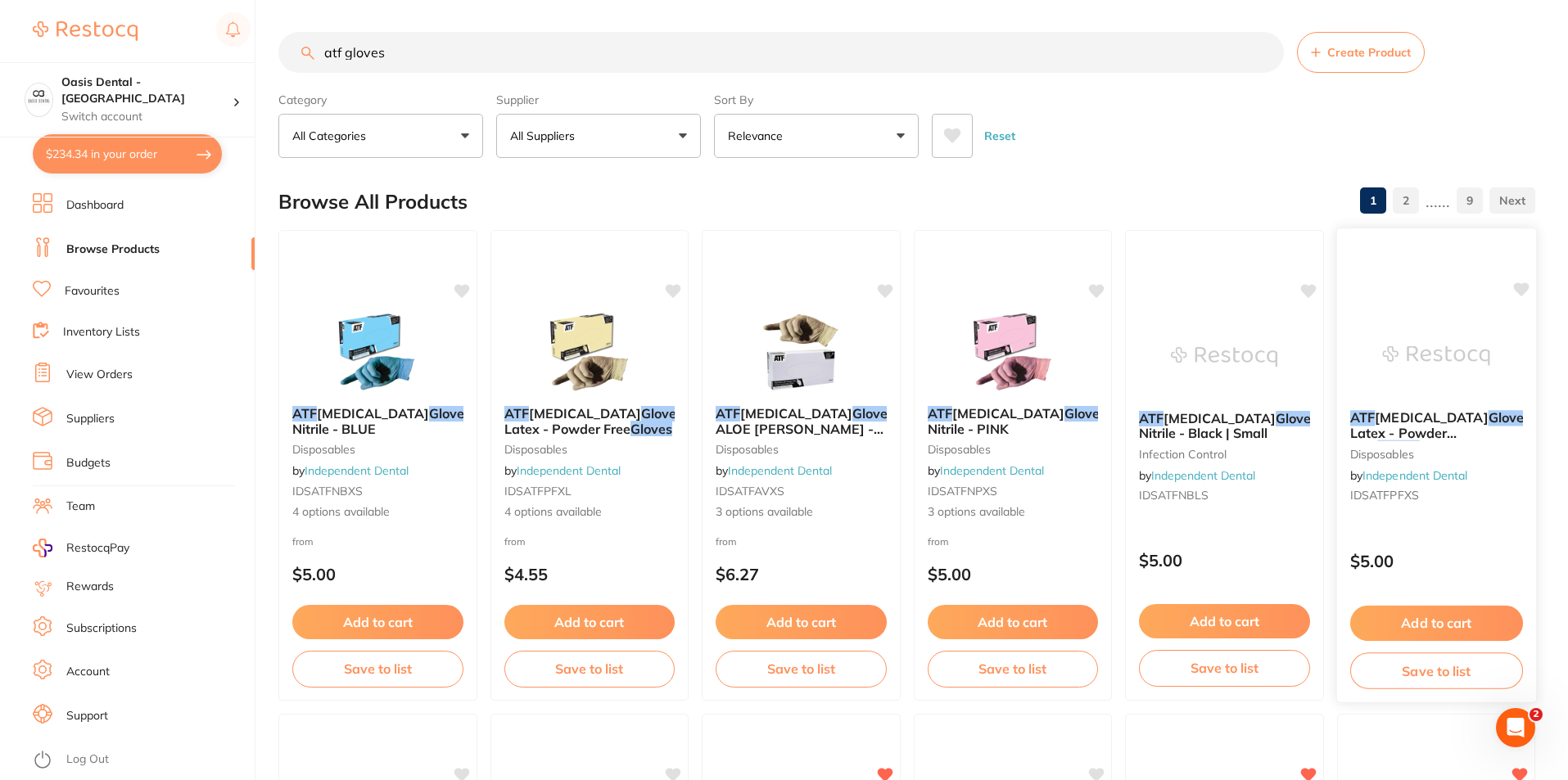
click at [1409, 393] on img at bounding box center [1435, 355] width 107 height 83
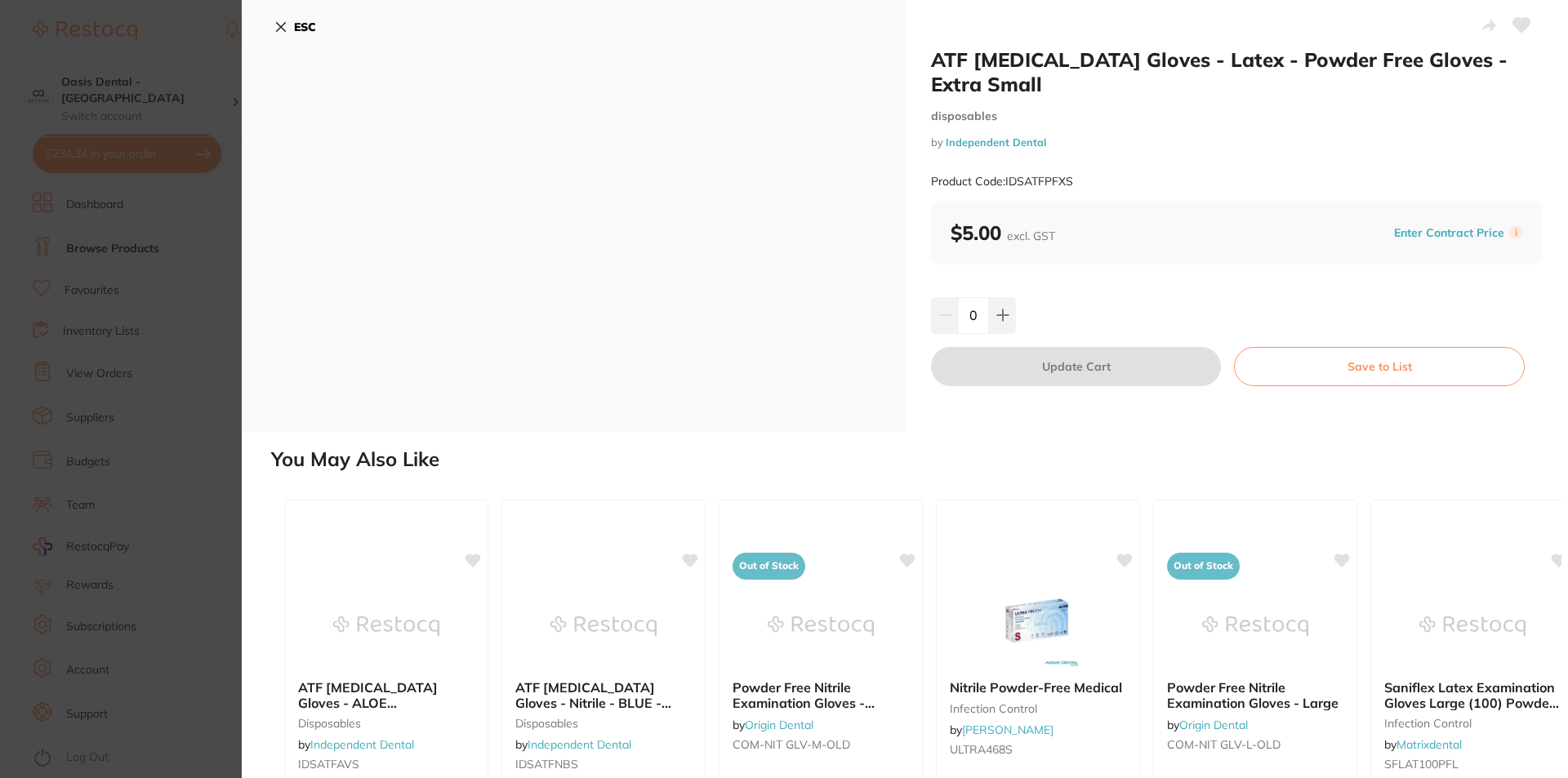
click at [151, 314] on section "ATF [MEDICAL_DATA] Gloves - Latex - Powder Free Gloves - Extra Small disposable…" at bounding box center [784, 389] width 1568 height 778
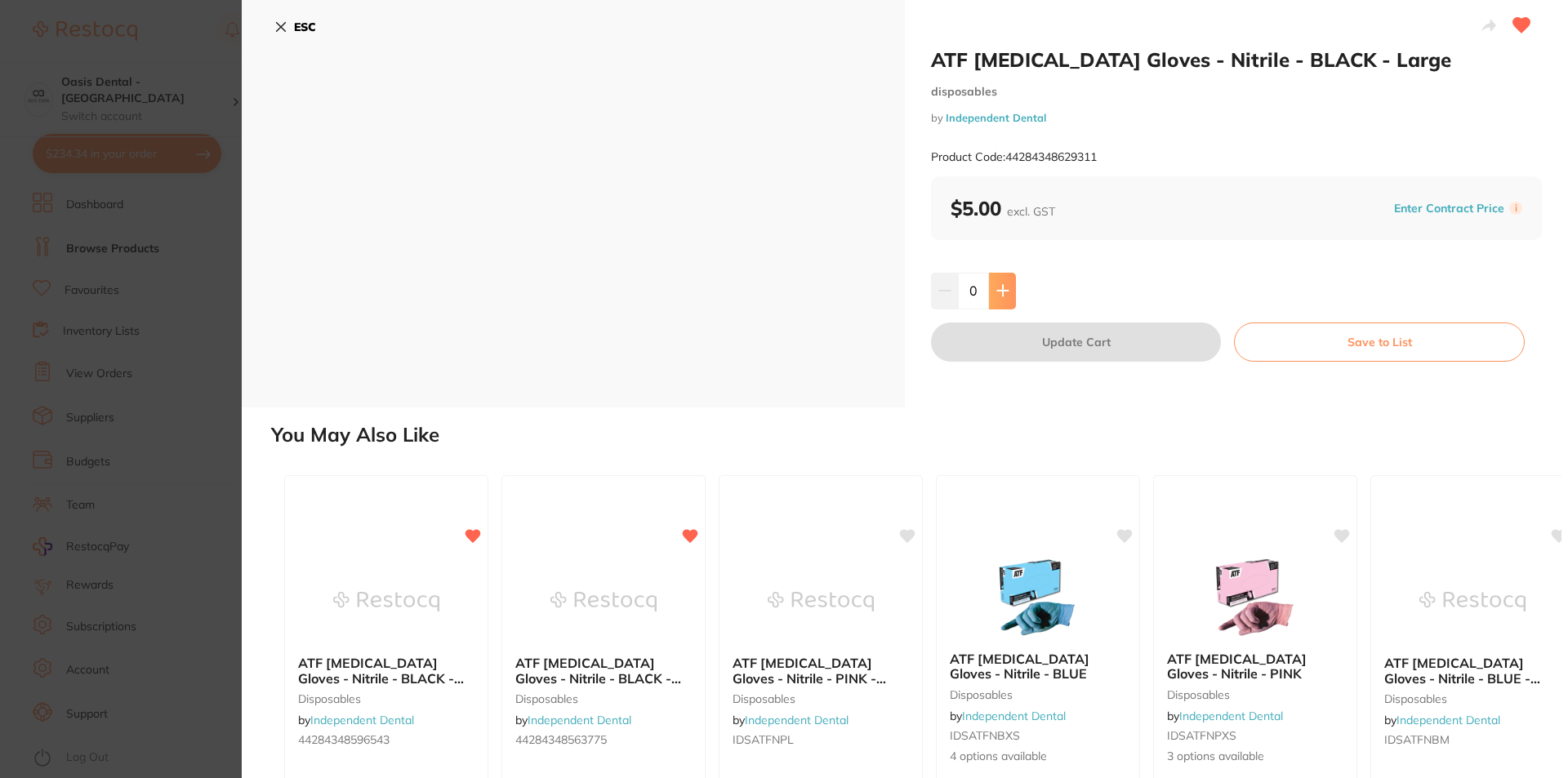
click at [1004, 289] on icon at bounding box center [1002, 290] width 13 height 13
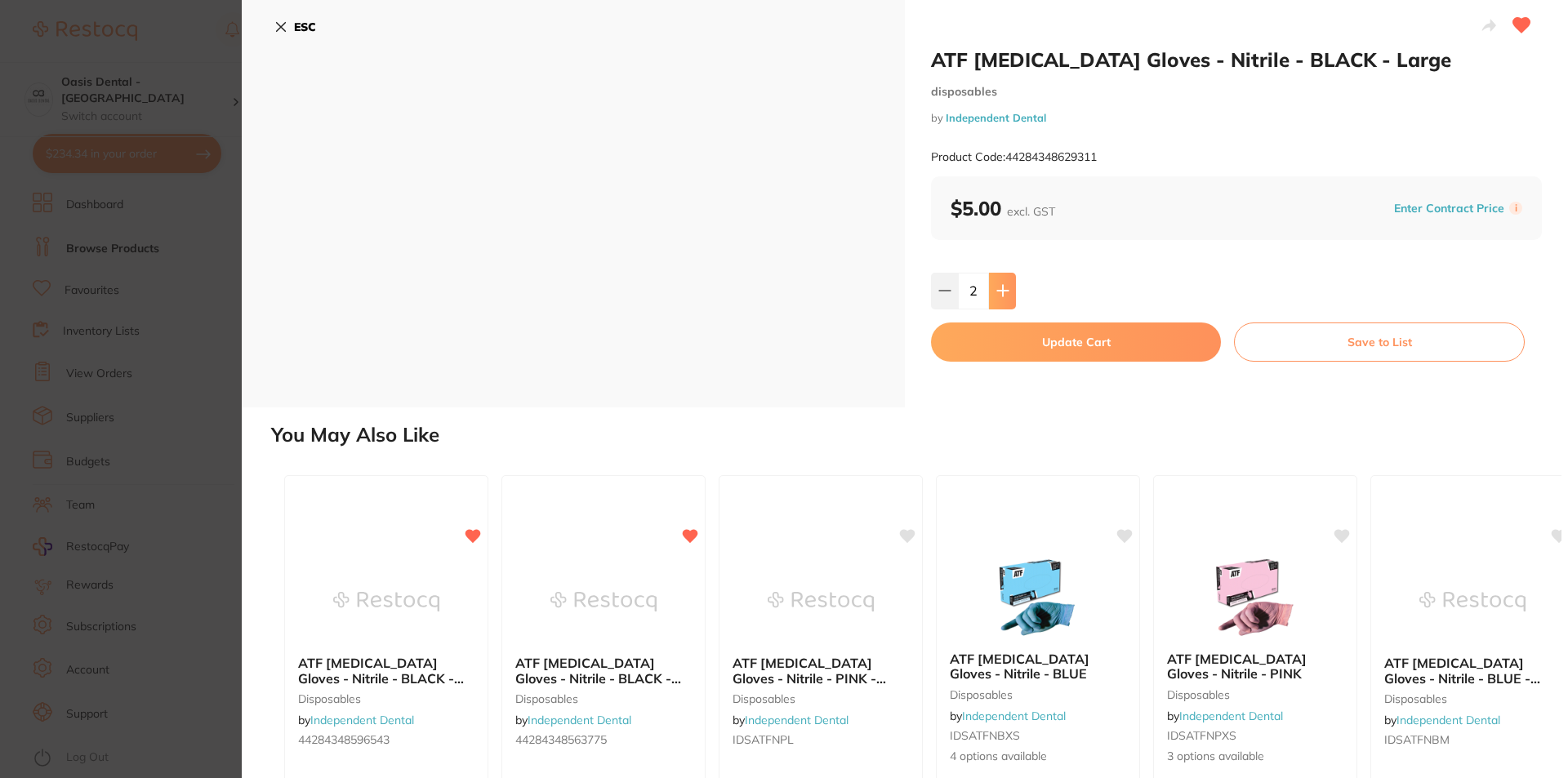
click at [1004, 289] on icon at bounding box center [1002, 290] width 13 height 13
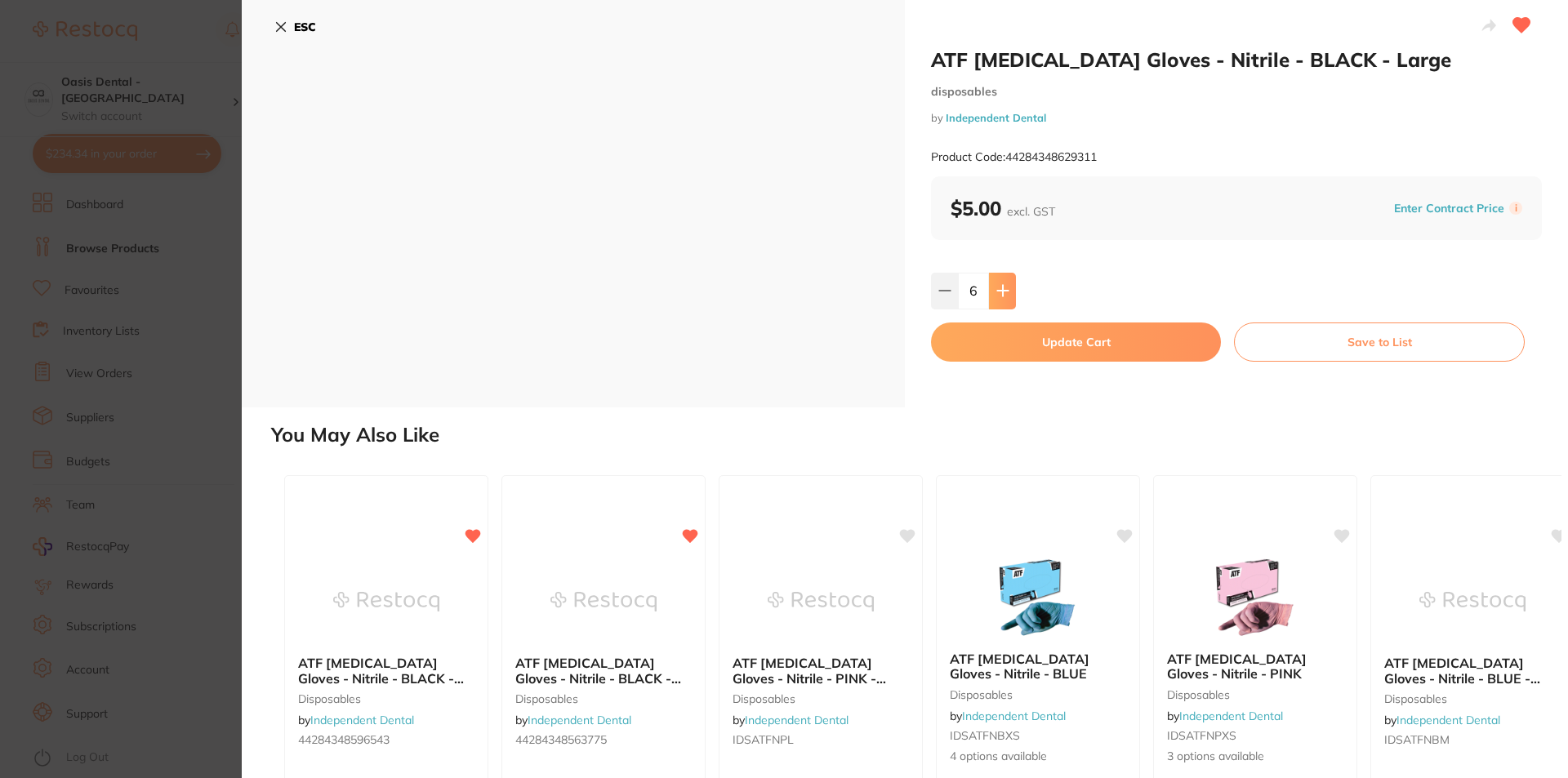
type input "7"
click at [1018, 345] on button "Update Cart" at bounding box center [1076, 341] width 290 height 39
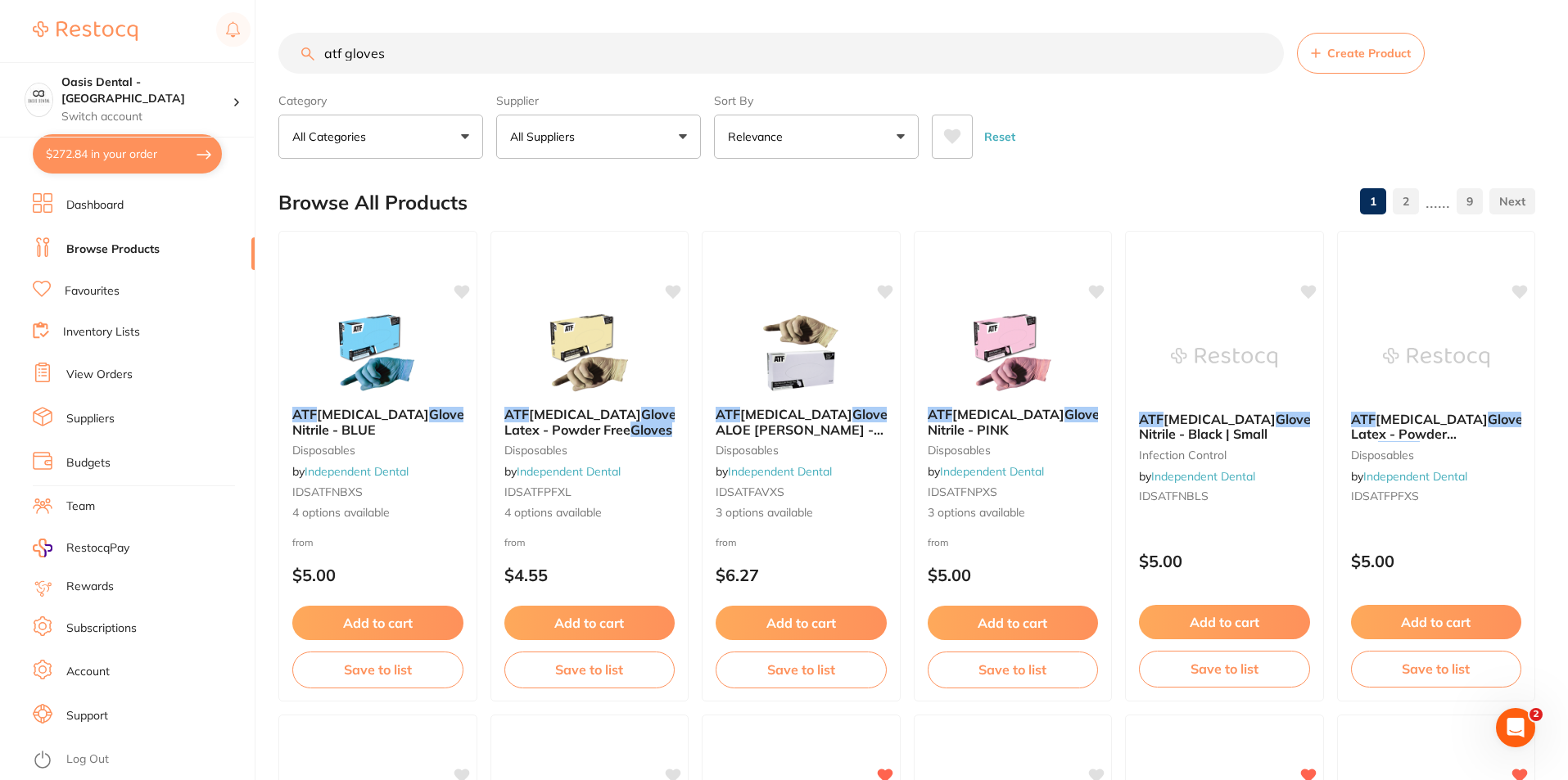
drag, startPoint x: 411, startPoint y: 56, endPoint x: 148, endPoint y: 56, distance: 262.9
click at [148, 56] on div "$272.84 Oasis Dental - West End Switch account Oasis Dental - West End $272.84 …" at bounding box center [784, 390] width 1568 height 780
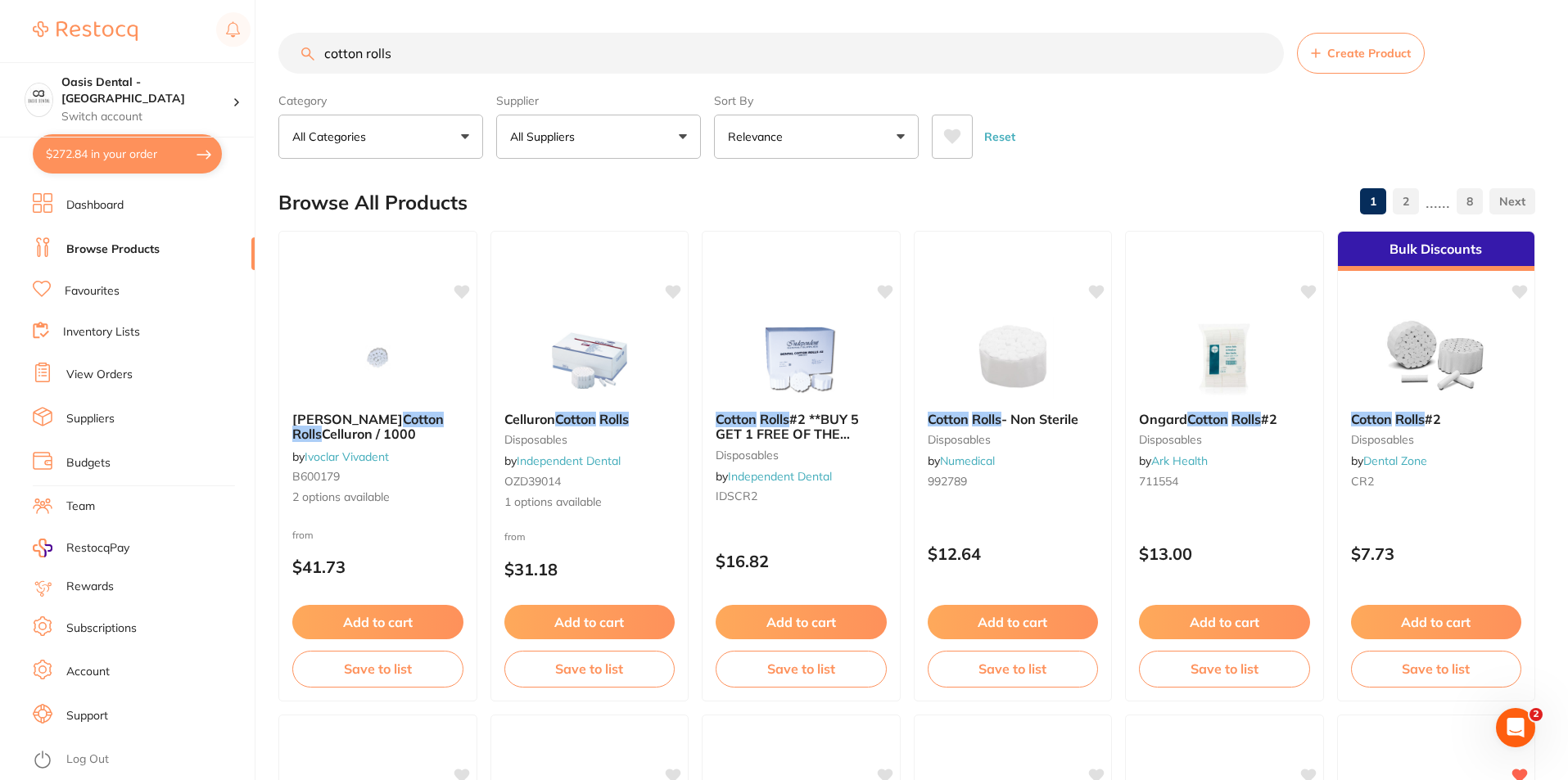
type input "cotton rolls"
